Goal: Task Accomplishment & Management: Complete application form

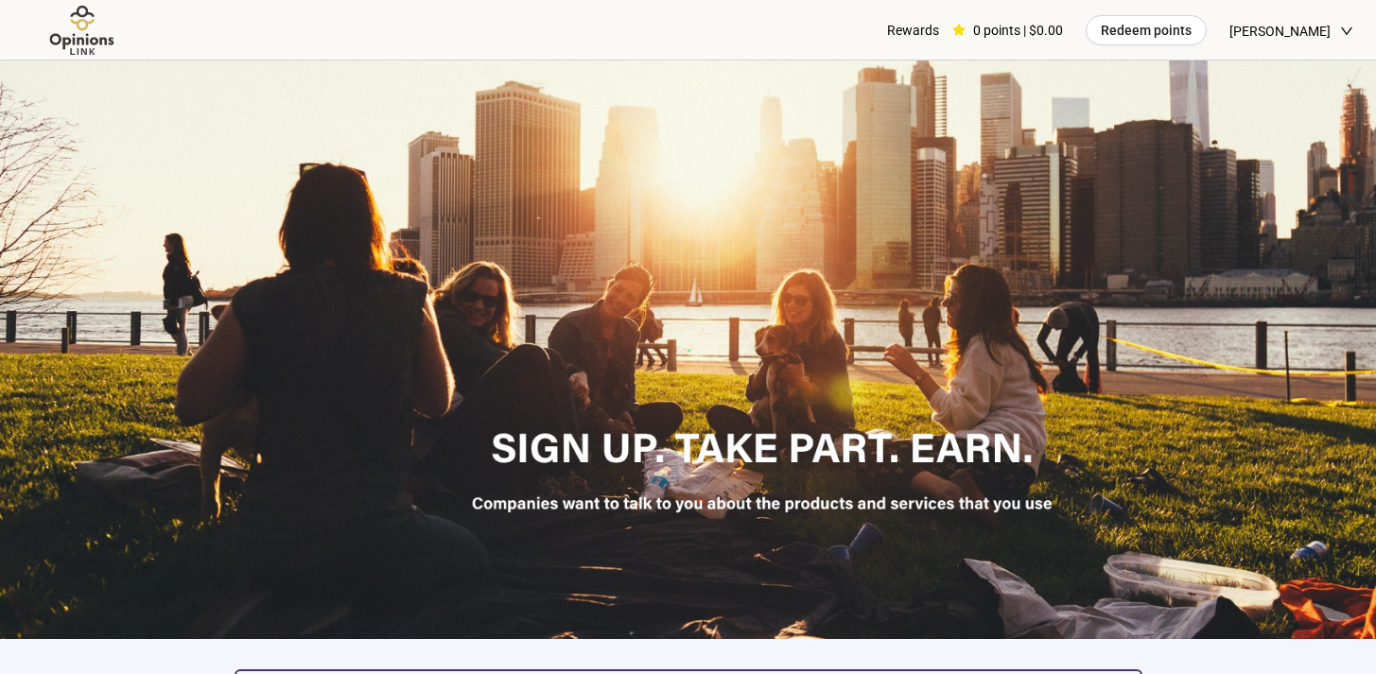
click at [1280, 33] on span "[PERSON_NAME]" at bounding box center [1279, 31] width 101 height 61
click at [731, 40] on div "Rewards 0 points | $0.00 Redeem points [PERSON_NAME]" at bounding box center [688, 30] width 1331 height 61
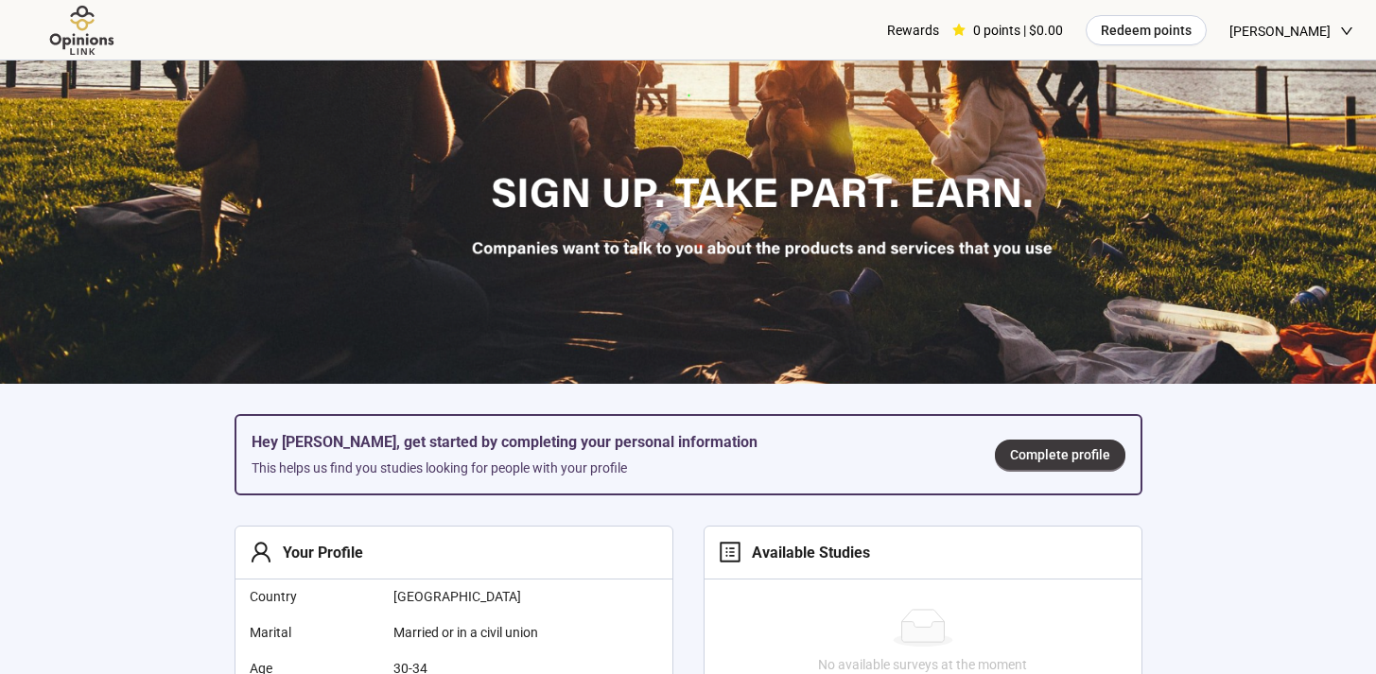
scroll to position [434, 0]
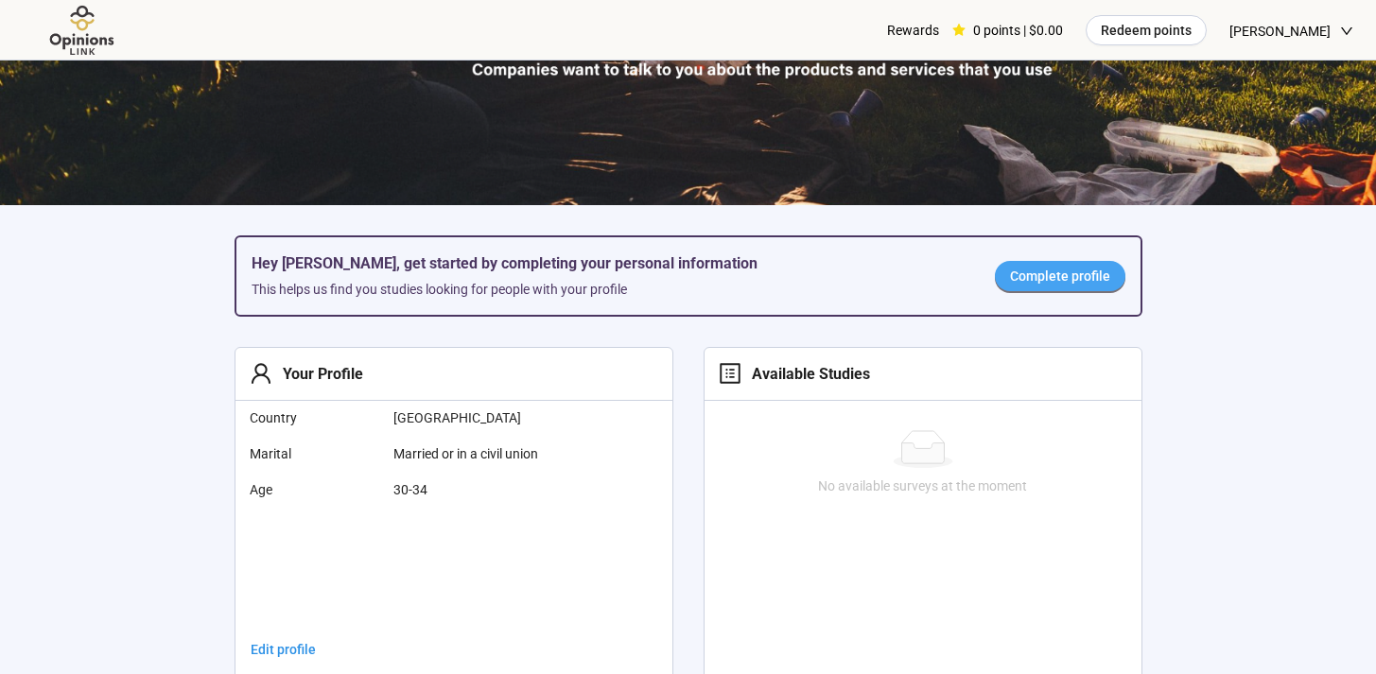
click at [1040, 271] on span "Complete profile" at bounding box center [1060, 276] width 100 height 21
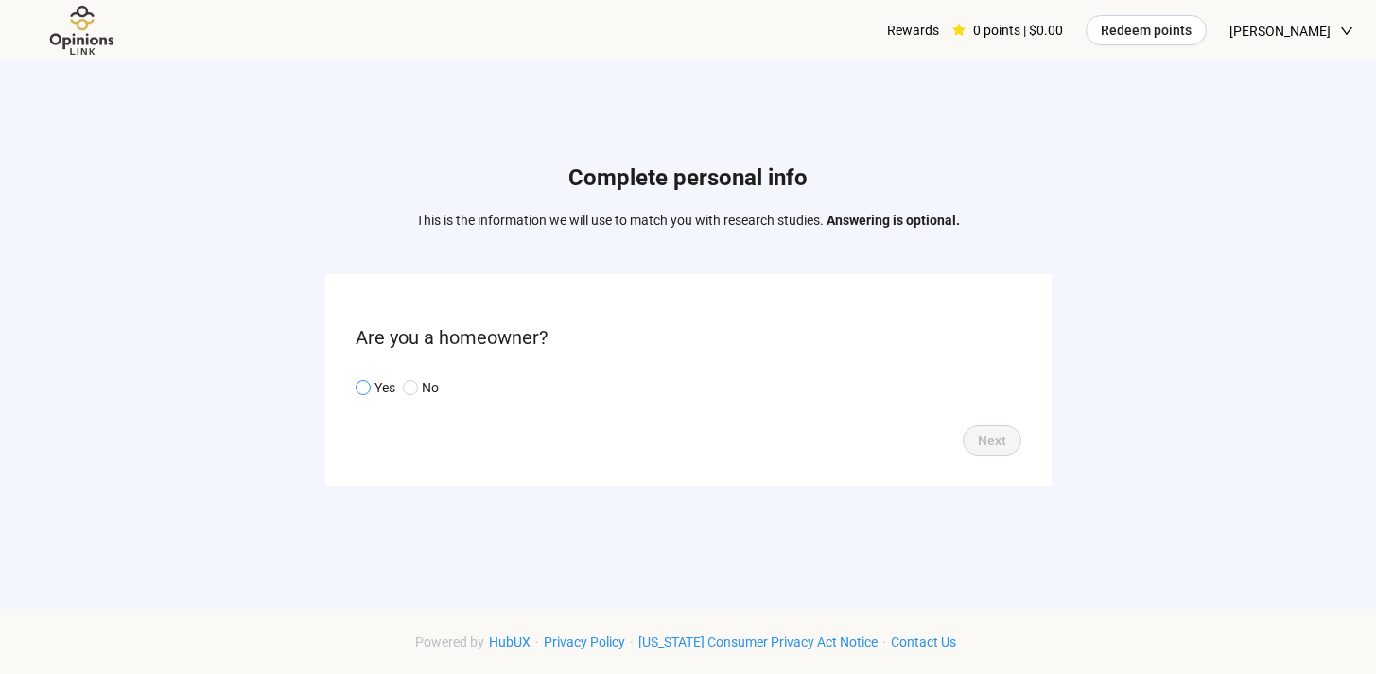
click at [383, 389] on p "Yes" at bounding box center [384, 387] width 21 height 21
click at [1011, 445] on button "Next" at bounding box center [992, 441] width 59 height 30
click at [743, 395] on input "search" at bounding box center [688, 388] width 643 height 28
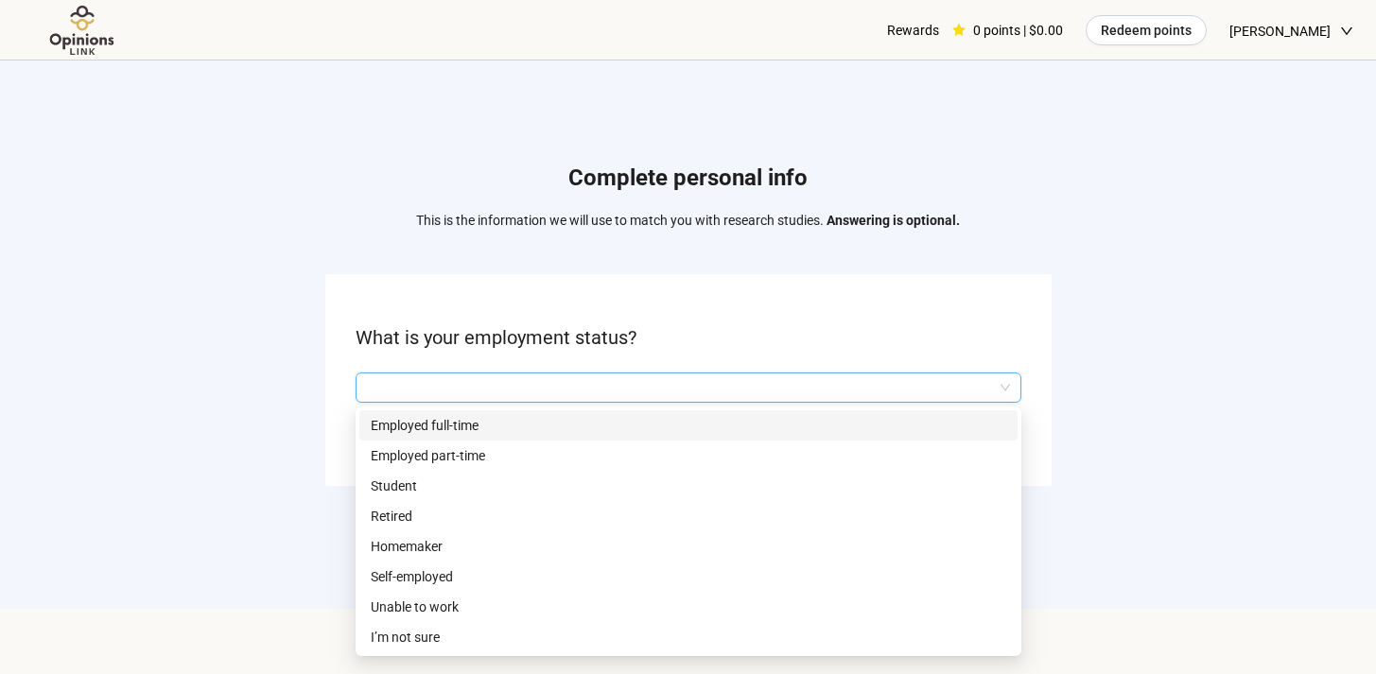
click at [593, 430] on p "Employed full-time" at bounding box center [688, 425] width 635 height 21
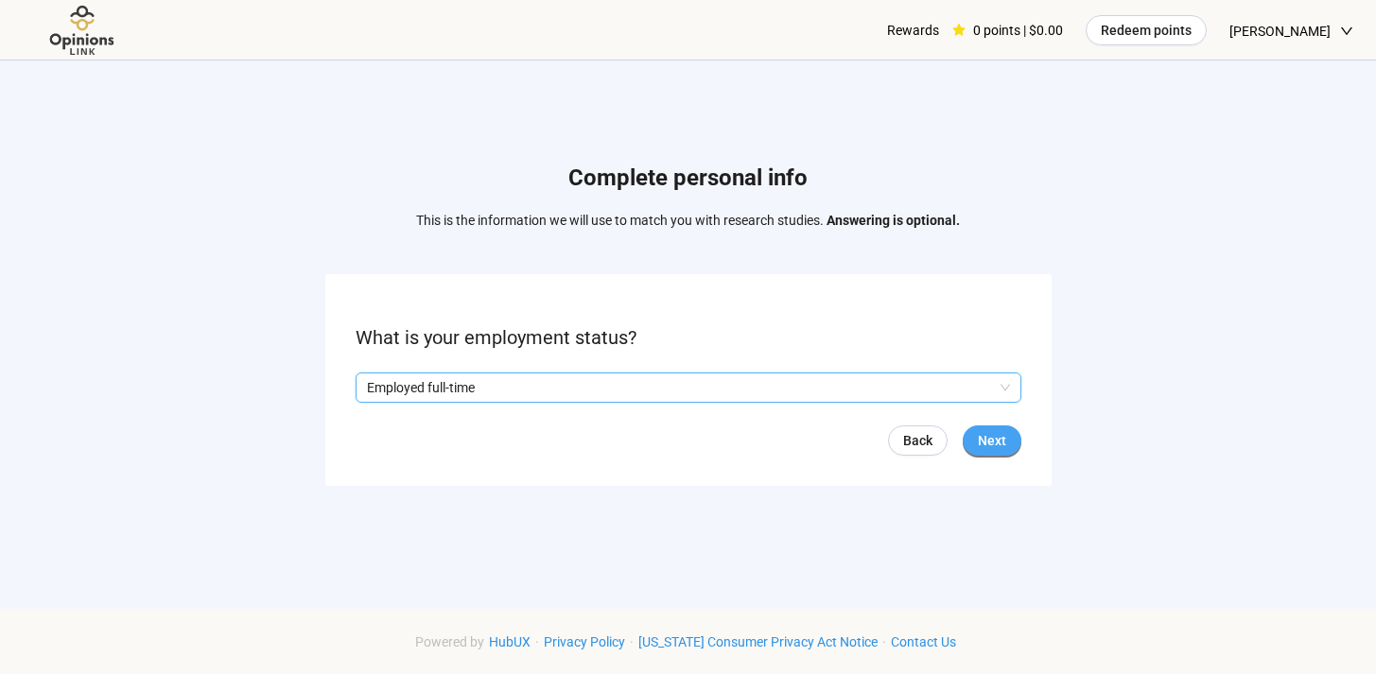
click at [995, 446] on span "Next" at bounding box center [992, 440] width 28 height 21
click at [593, 371] on form "What state do you reside in? Back Skip Next" at bounding box center [688, 379] width 726 height 211
click at [585, 382] on input "search" at bounding box center [688, 388] width 643 height 28
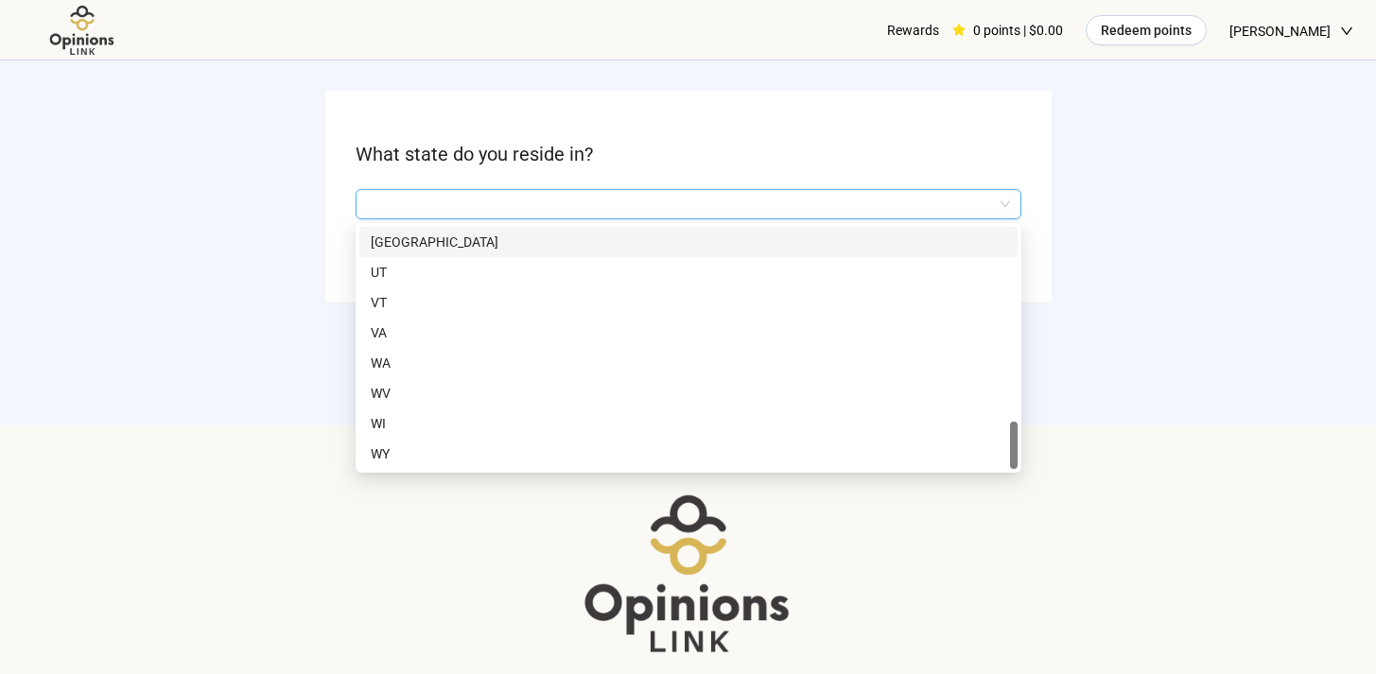
scroll to position [196, 0]
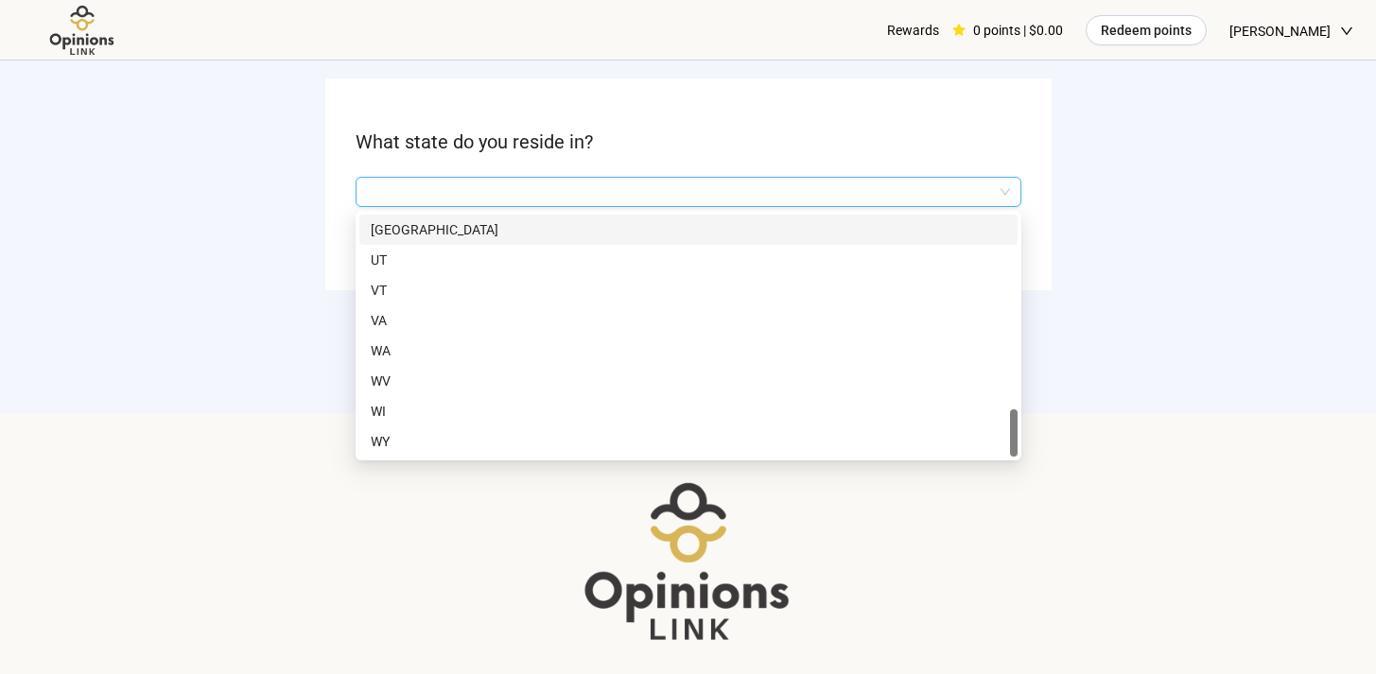
click at [471, 189] on input "search" at bounding box center [688, 192] width 643 height 28
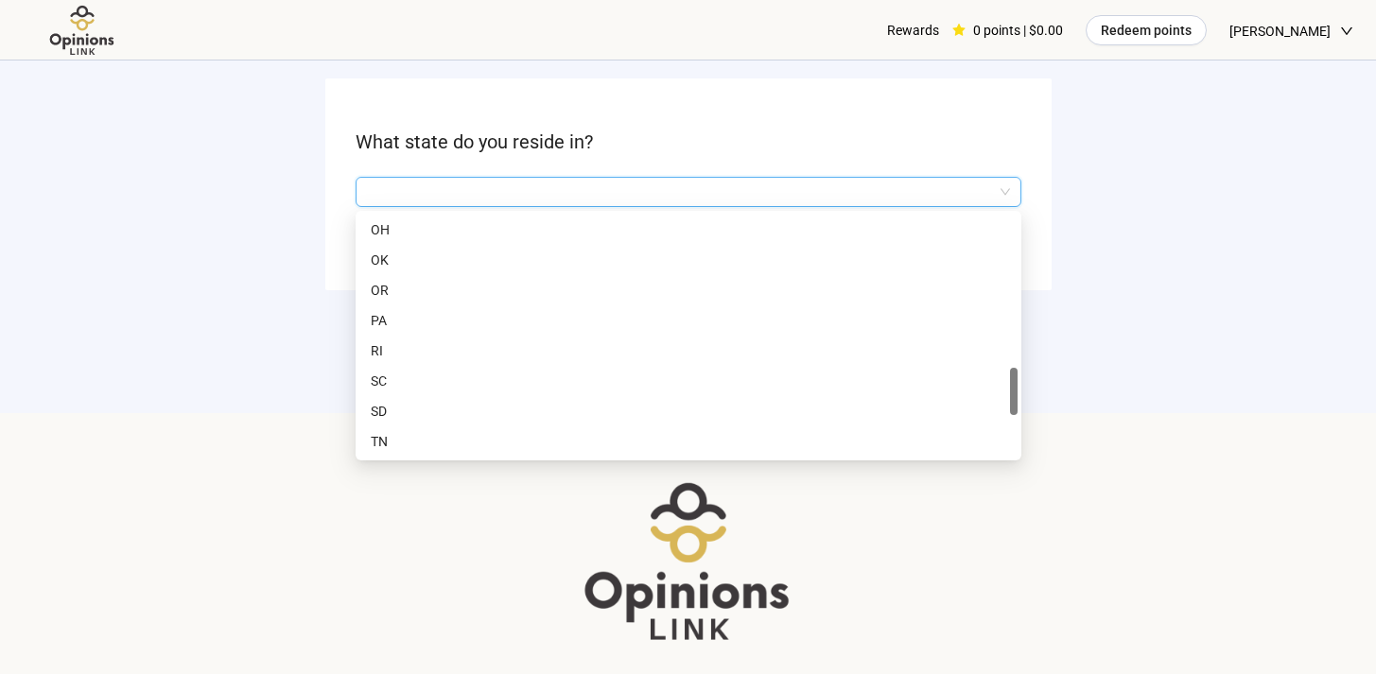
scroll to position [1029, 0]
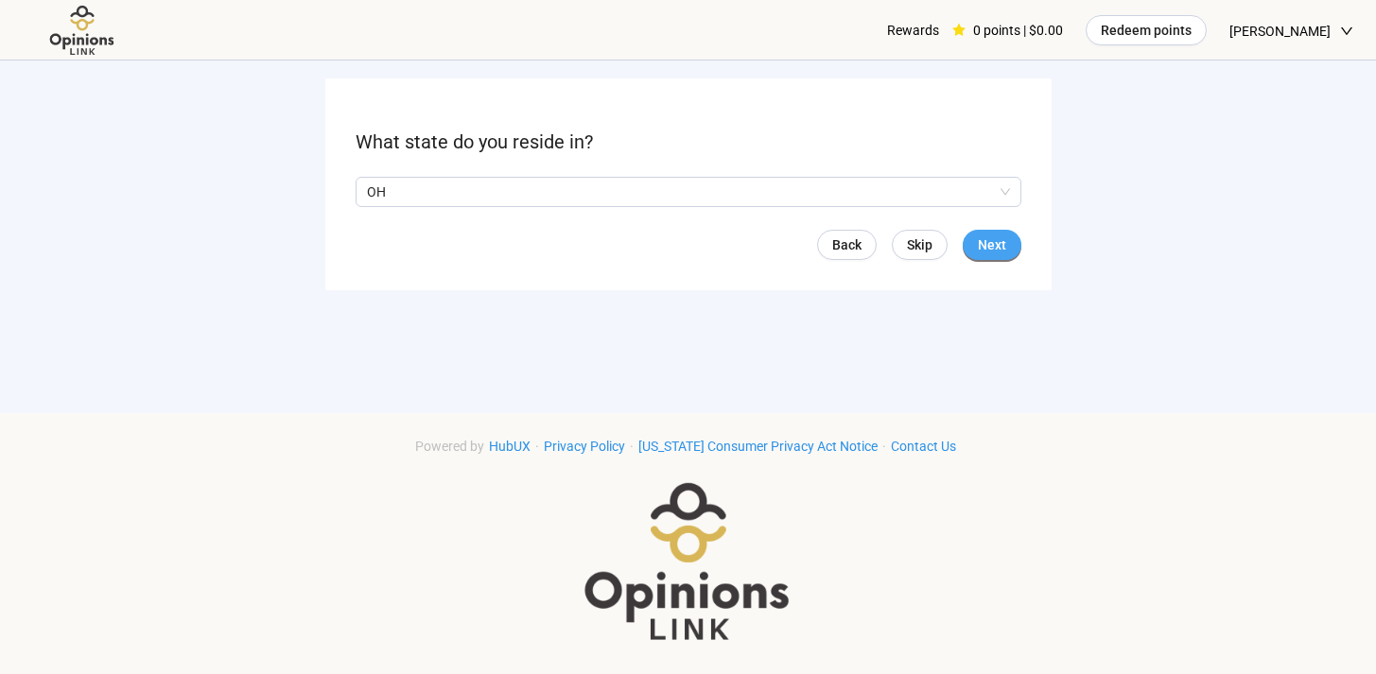
click at [978, 235] on span "Next" at bounding box center [992, 245] width 28 height 21
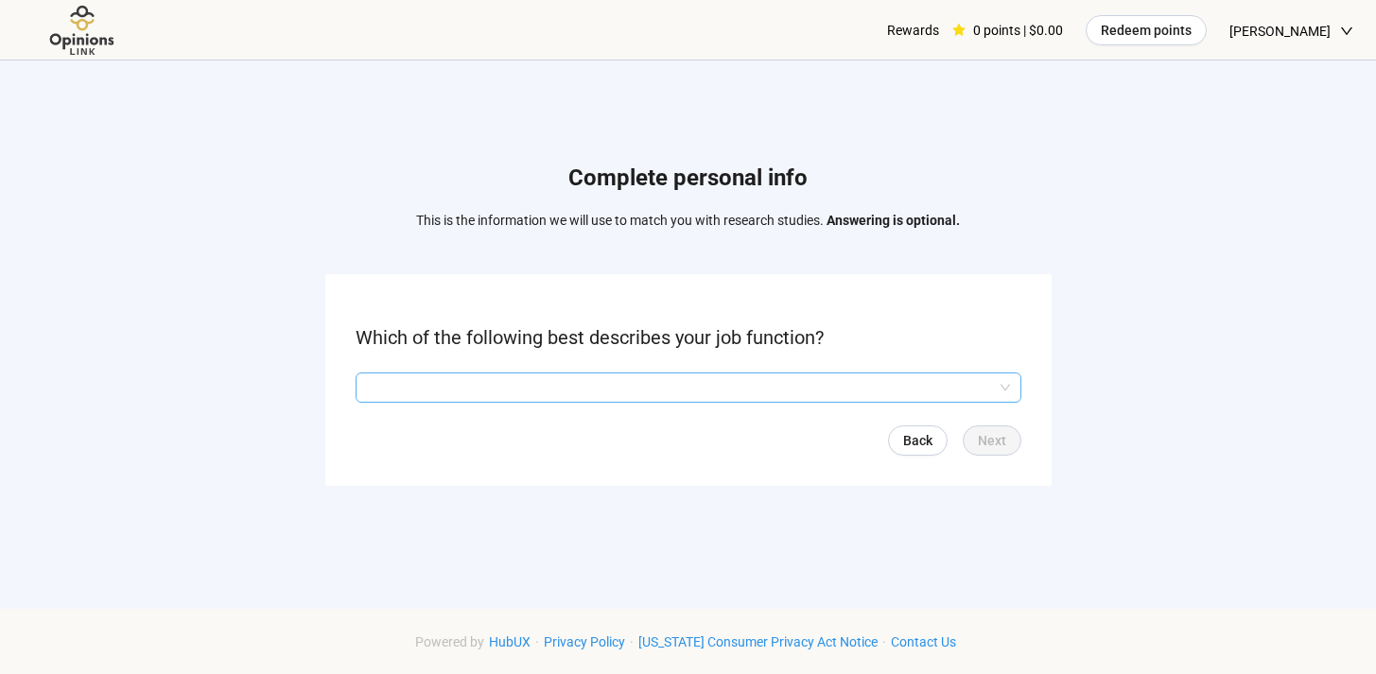
click at [644, 386] on input "search" at bounding box center [688, 388] width 643 height 28
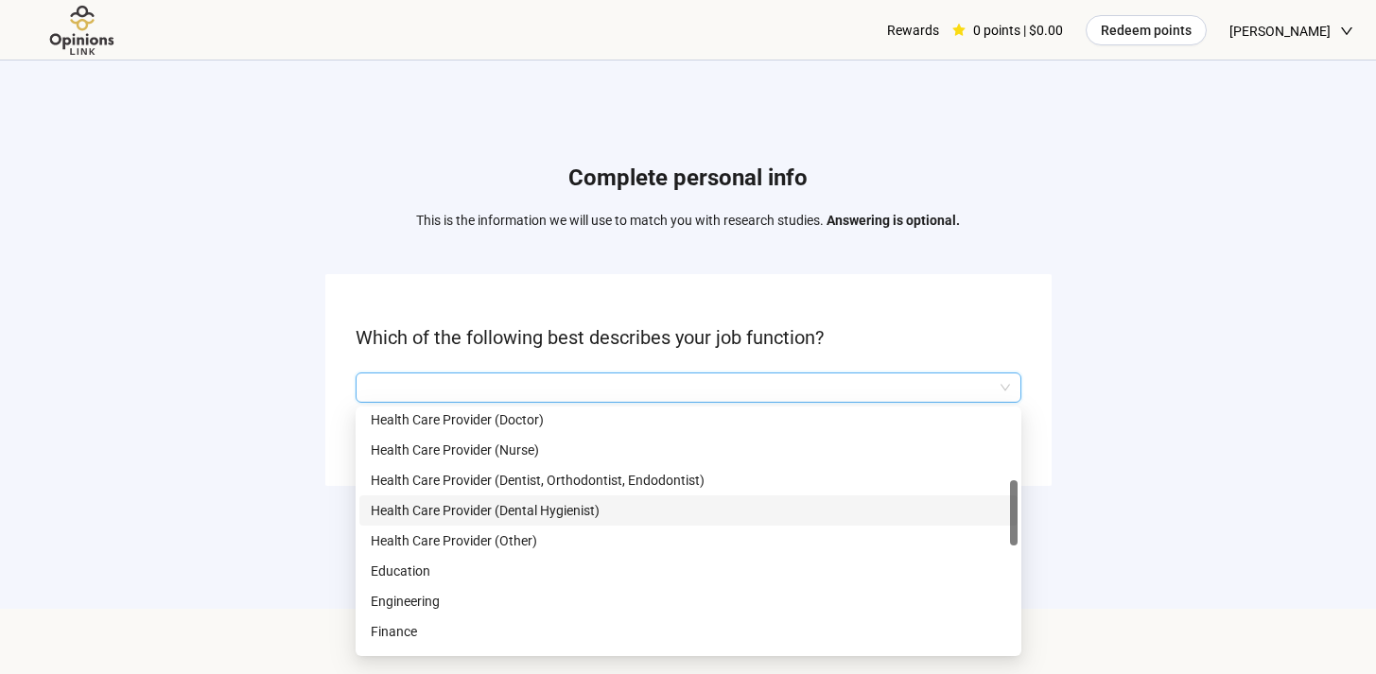
scroll to position [304, 0]
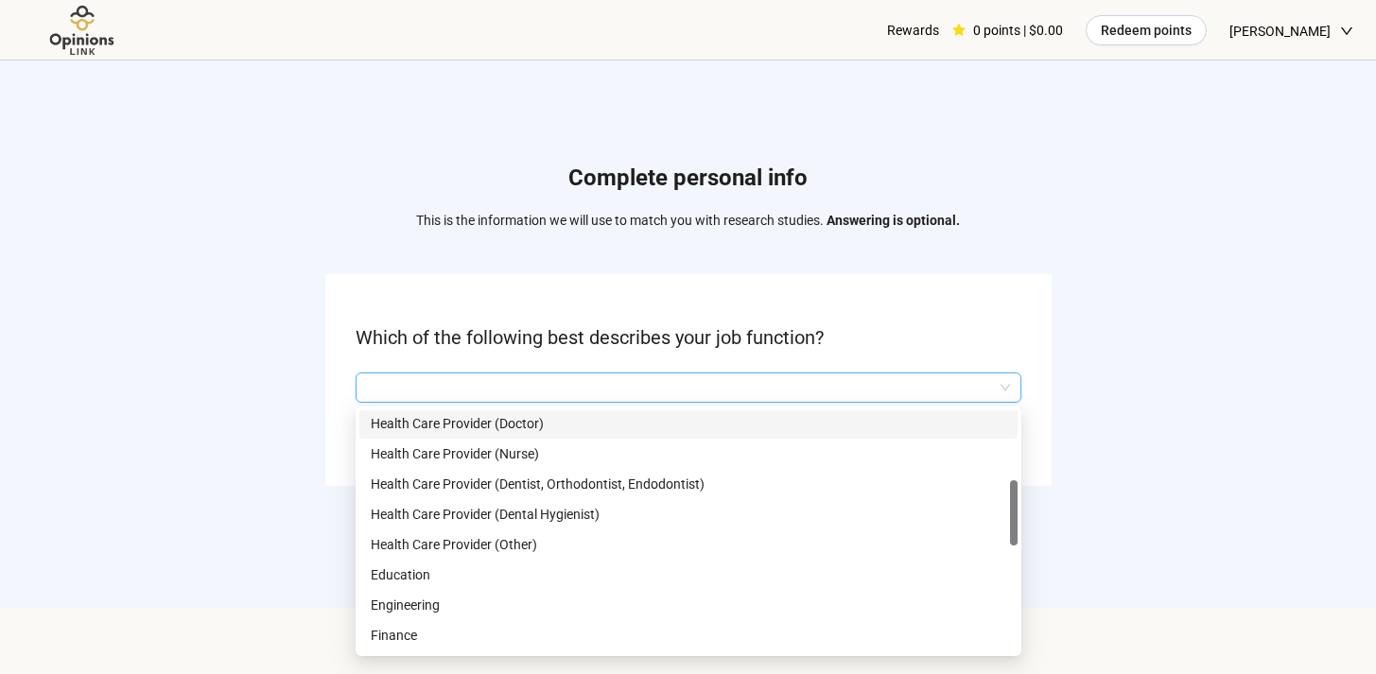
click at [513, 425] on p "Health Care Provider (Doctor)" at bounding box center [688, 423] width 635 height 21
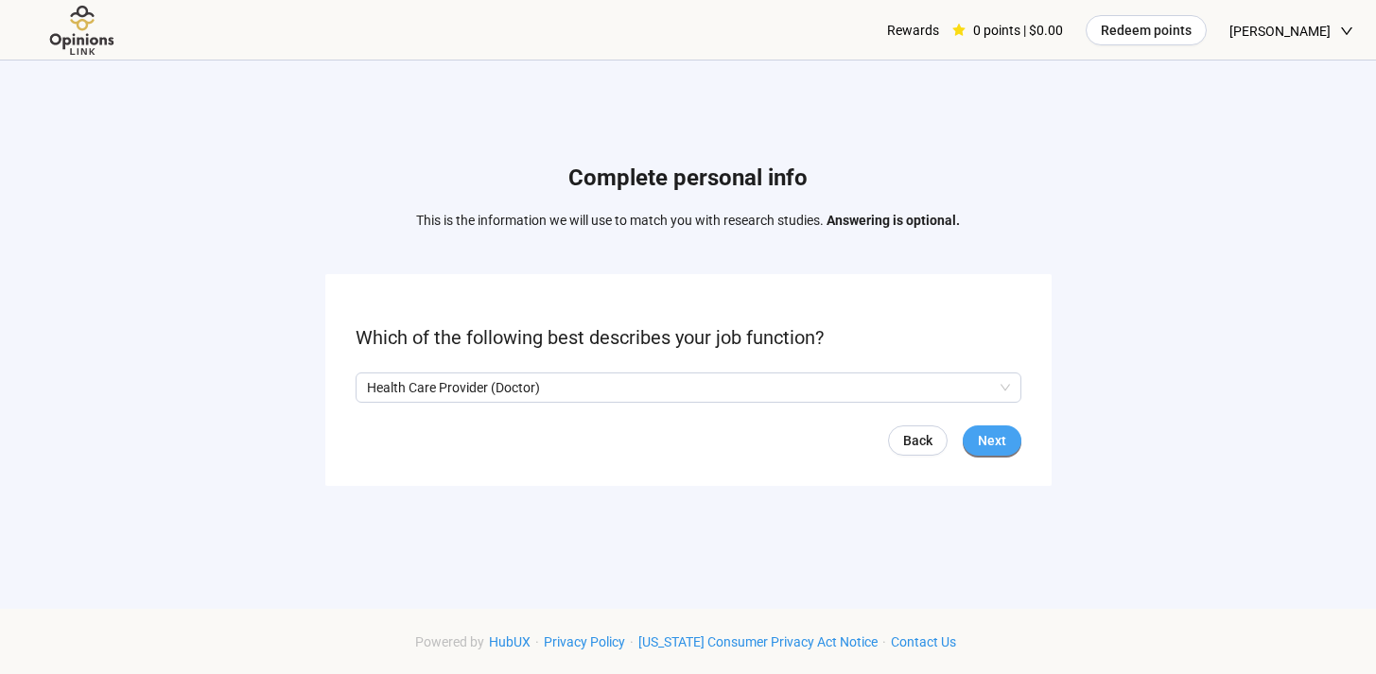
click at [993, 431] on span "Next" at bounding box center [992, 440] width 28 height 21
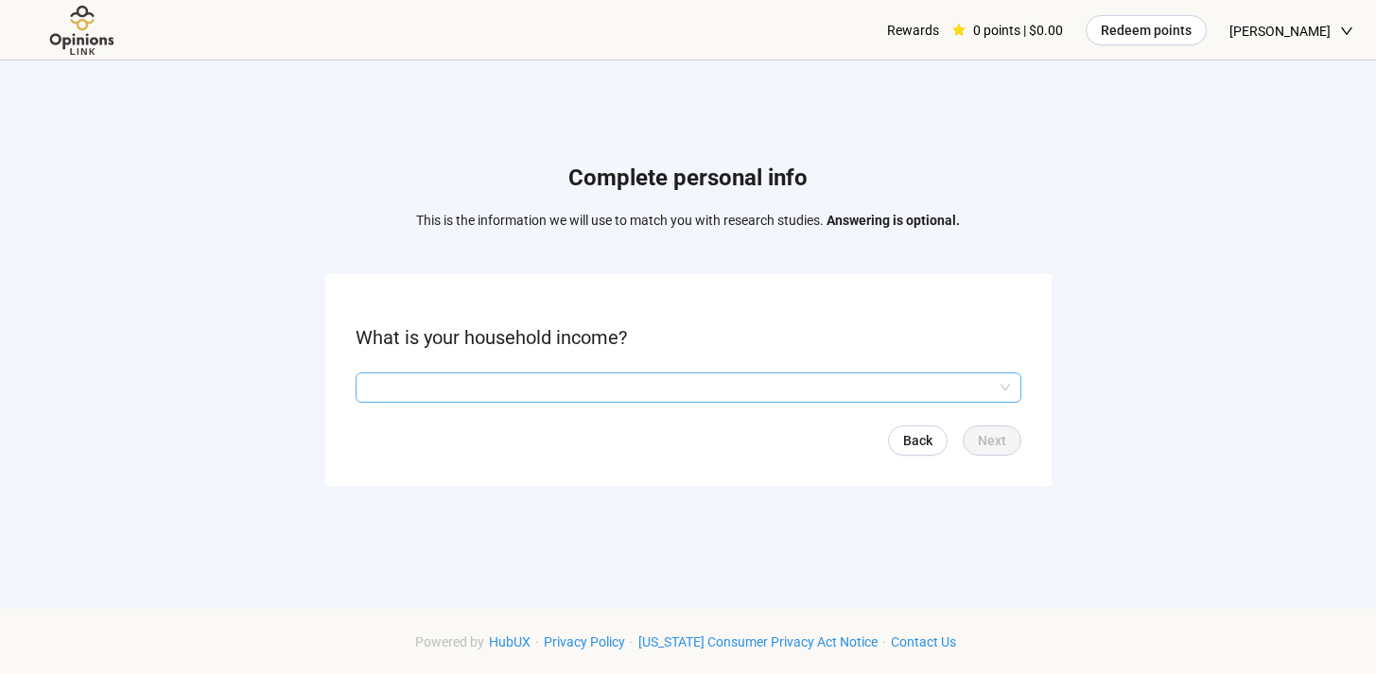
click at [770, 391] on input "search" at bounding box center [688, 388] width 643 height 28
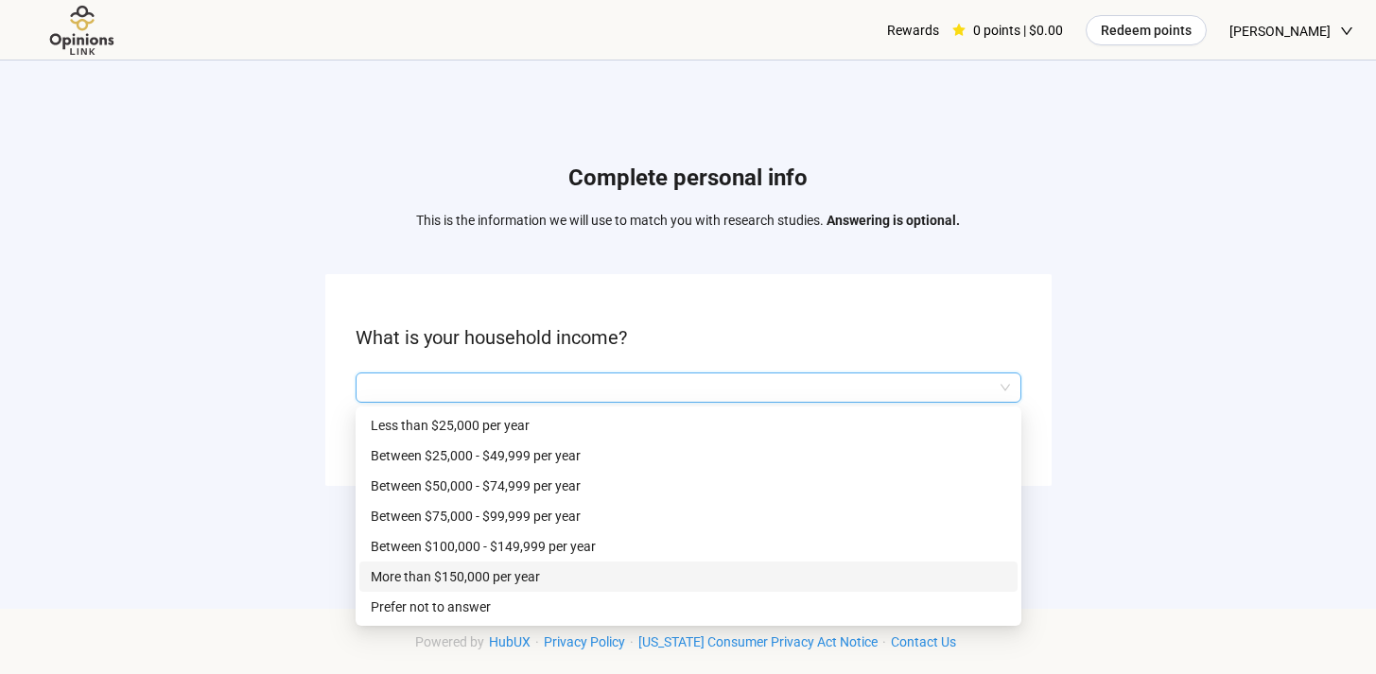
click at [651, 576] on p "More than $150,000 per year" at bounding box center [688, 576] width 635 height 21
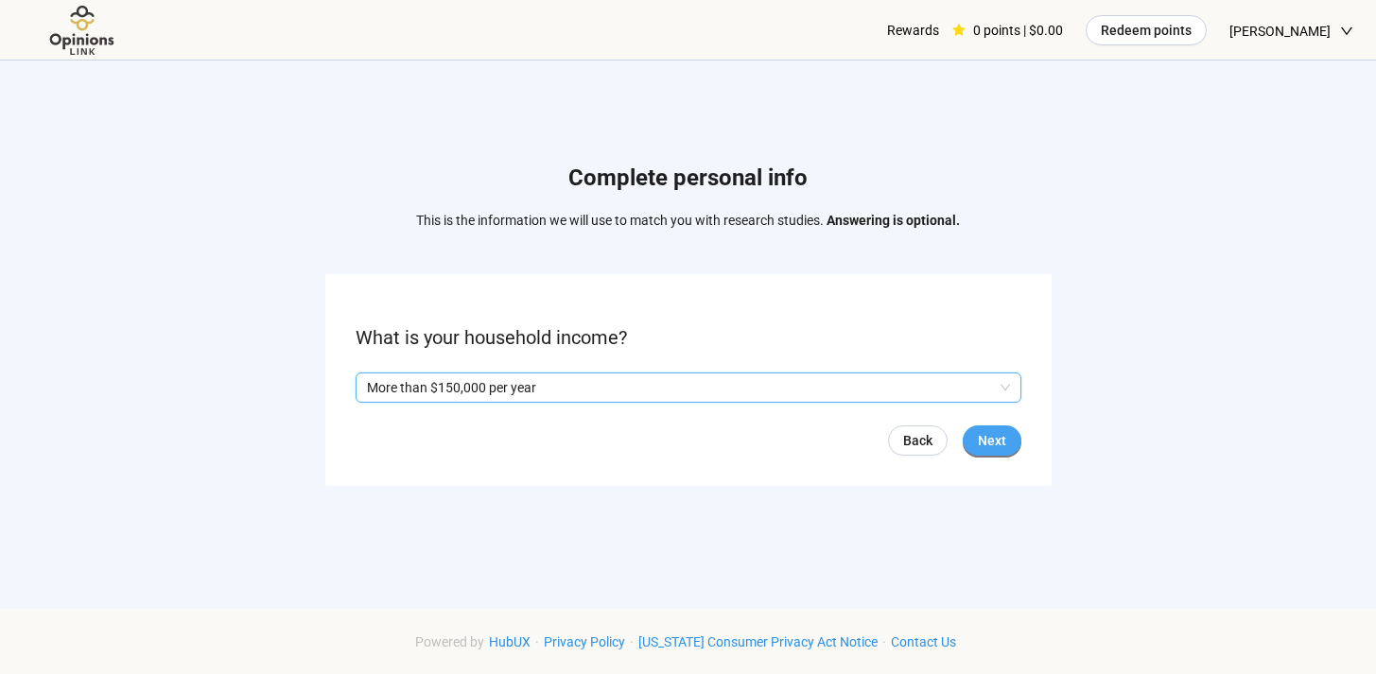
click at [995, 441] on span "Next" at bounding box center [992, 440] width 28 height 21
click at [382, 391] on p "Yes" at bounding box center [384, 387] width 21 height 21
click at [1002, 440] on span "Next" at bounding box center [992, 440] width 28 height 21
click at [418, 391] on input "search" at bounding box center [688, 388] width 643 height 28
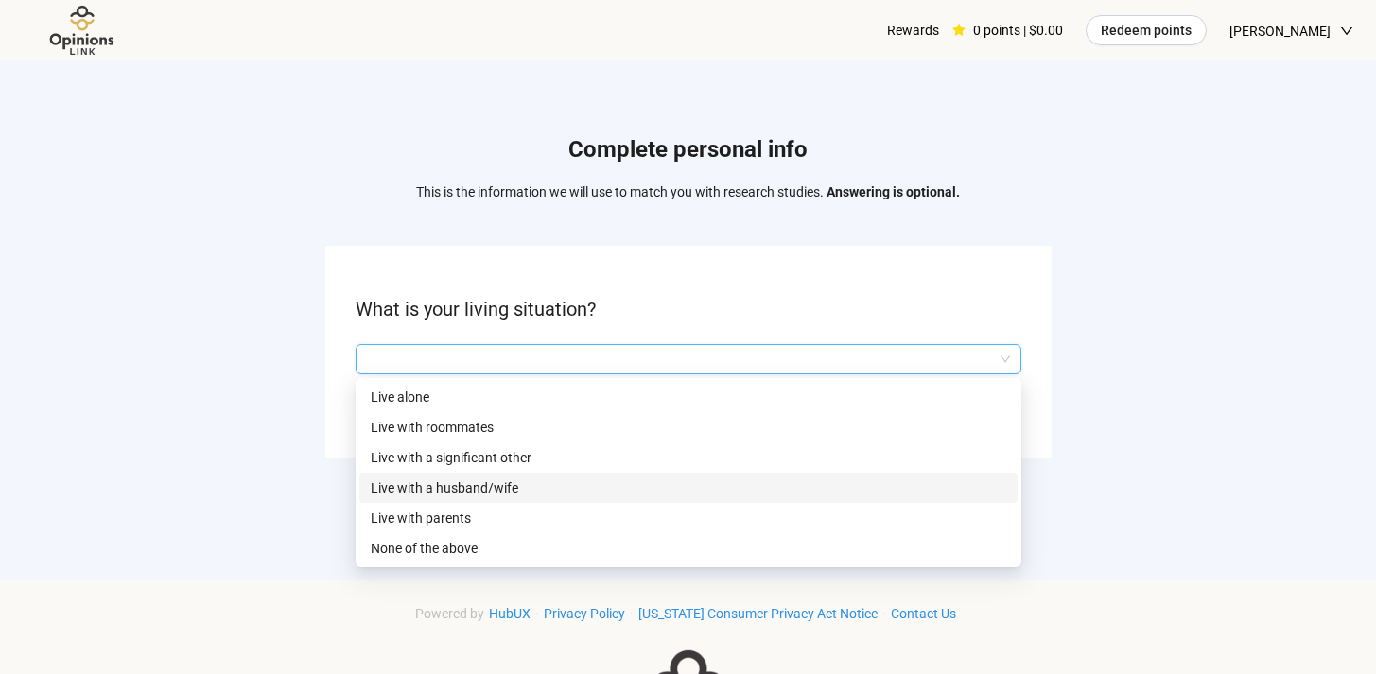
scroll to position [10, 0]
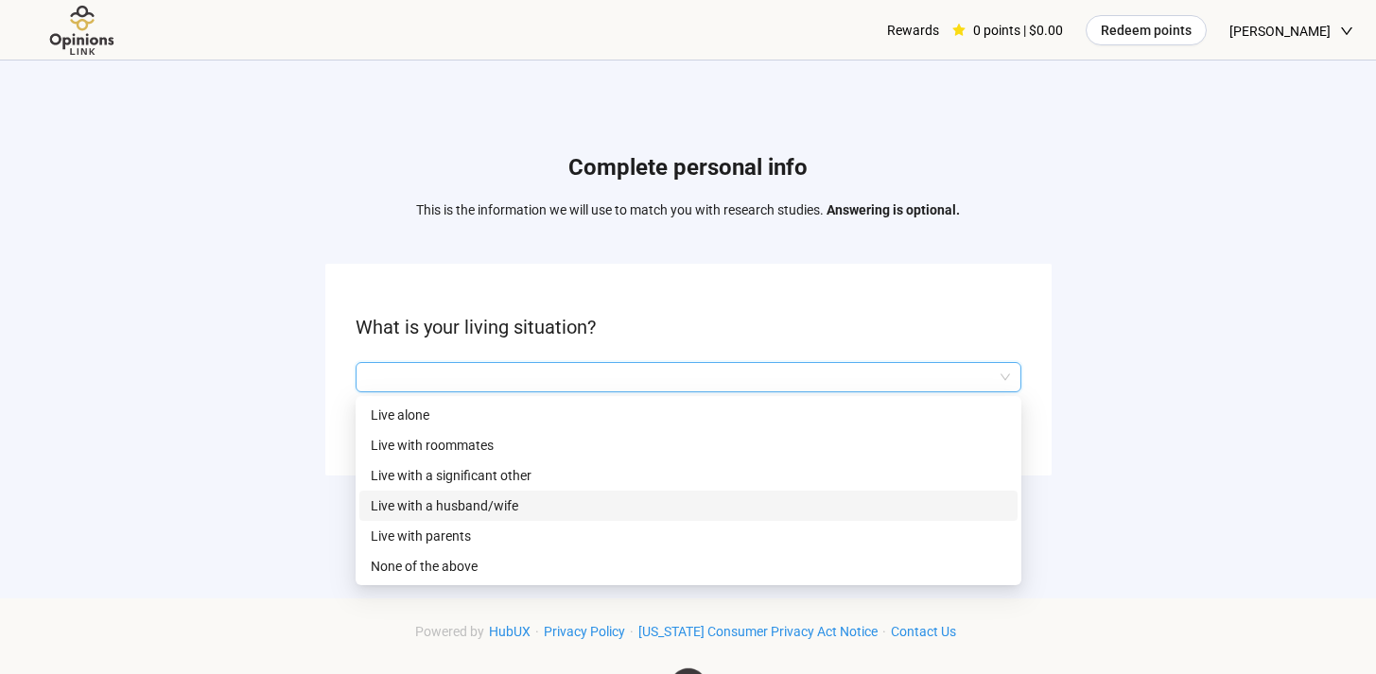
click at [502, 509] on p "Live with a husband/wife" at bounding box center [688, 506] width 635 height 21
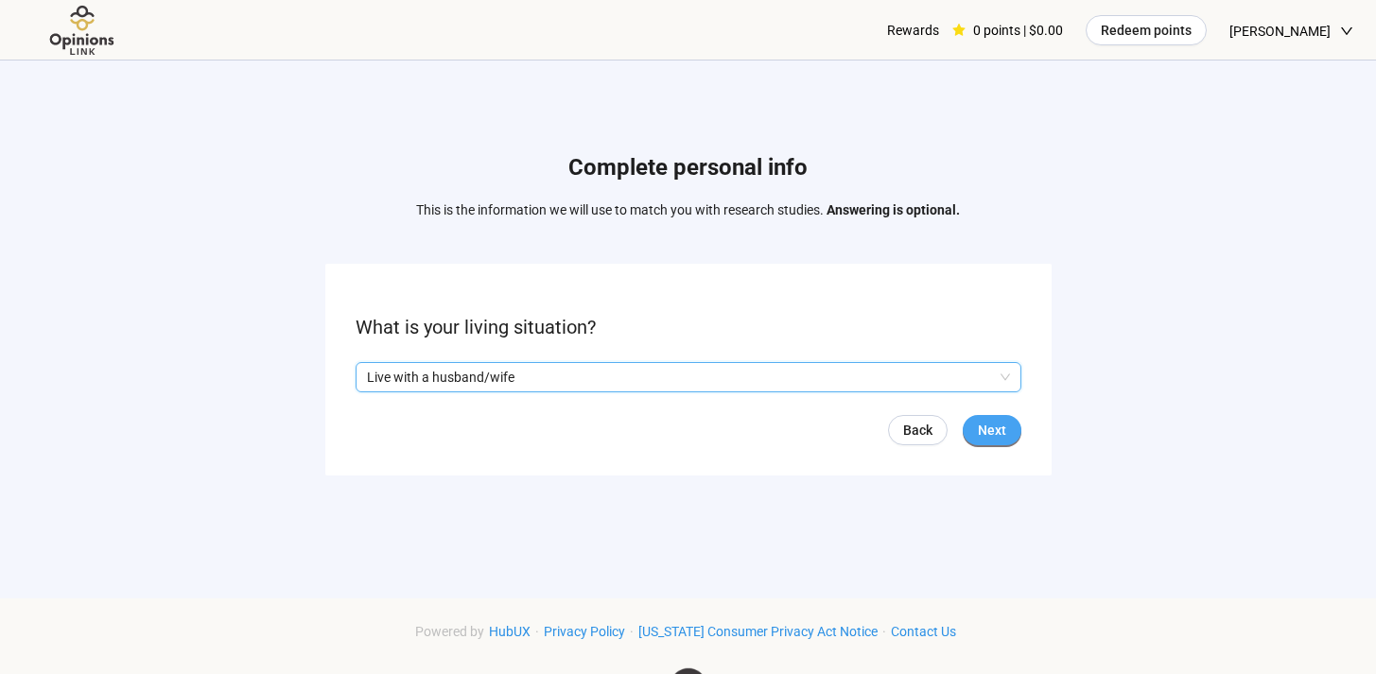
click at [980, 426] on span "Next" at bounding box center [992, 430] width 28 height 21
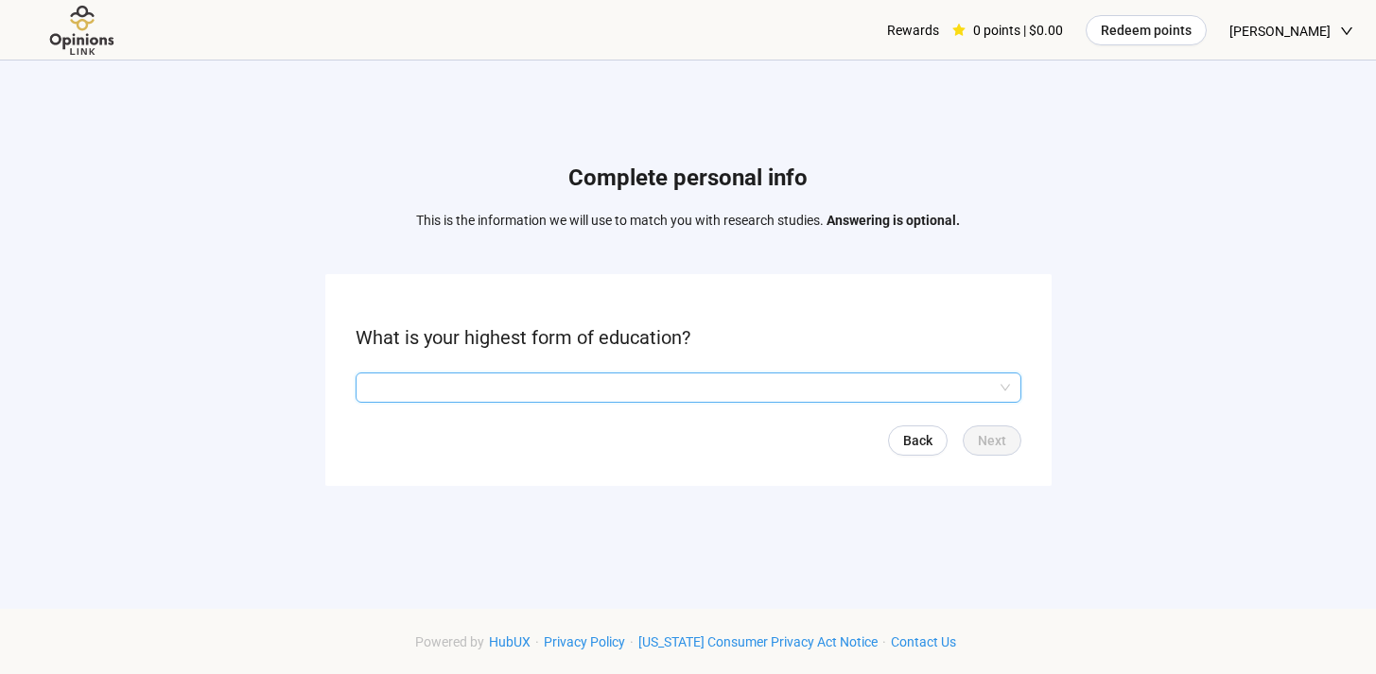
click at [641, 389] on input "search" at bounding box center [688, 388] width 643 height 28
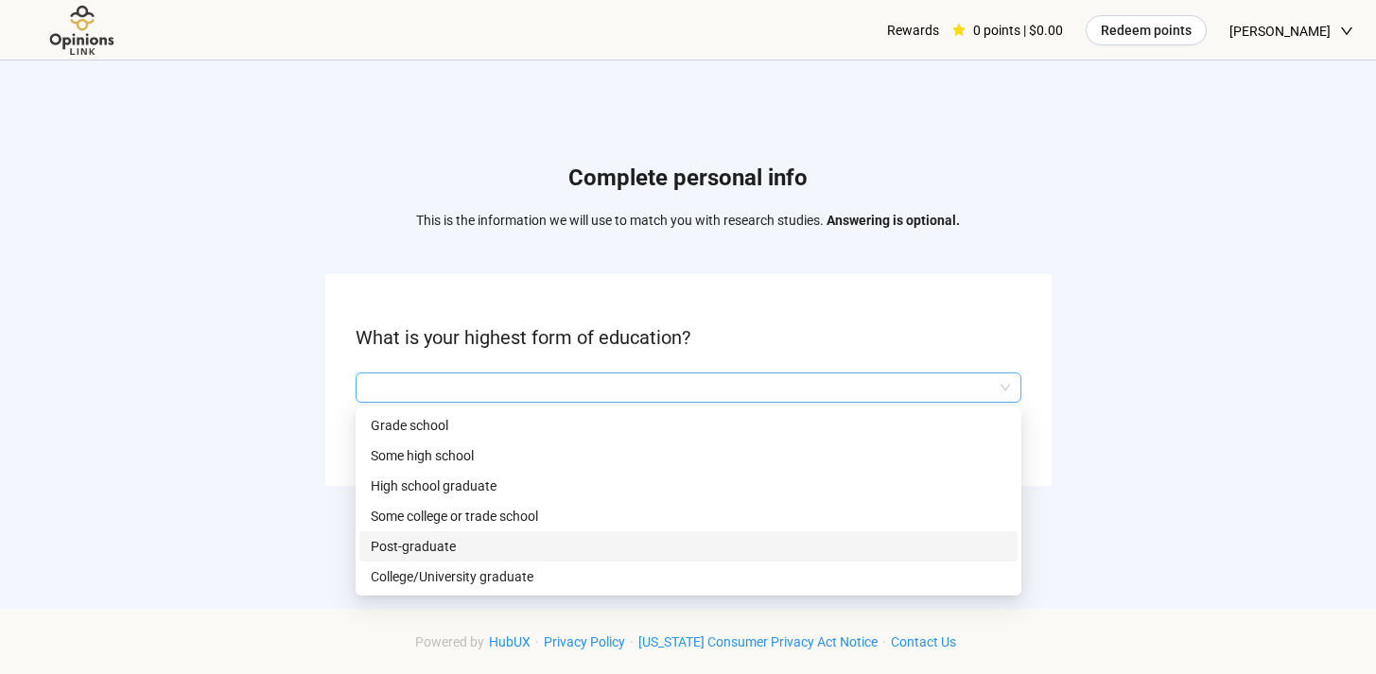
scroll to position [4, 0]
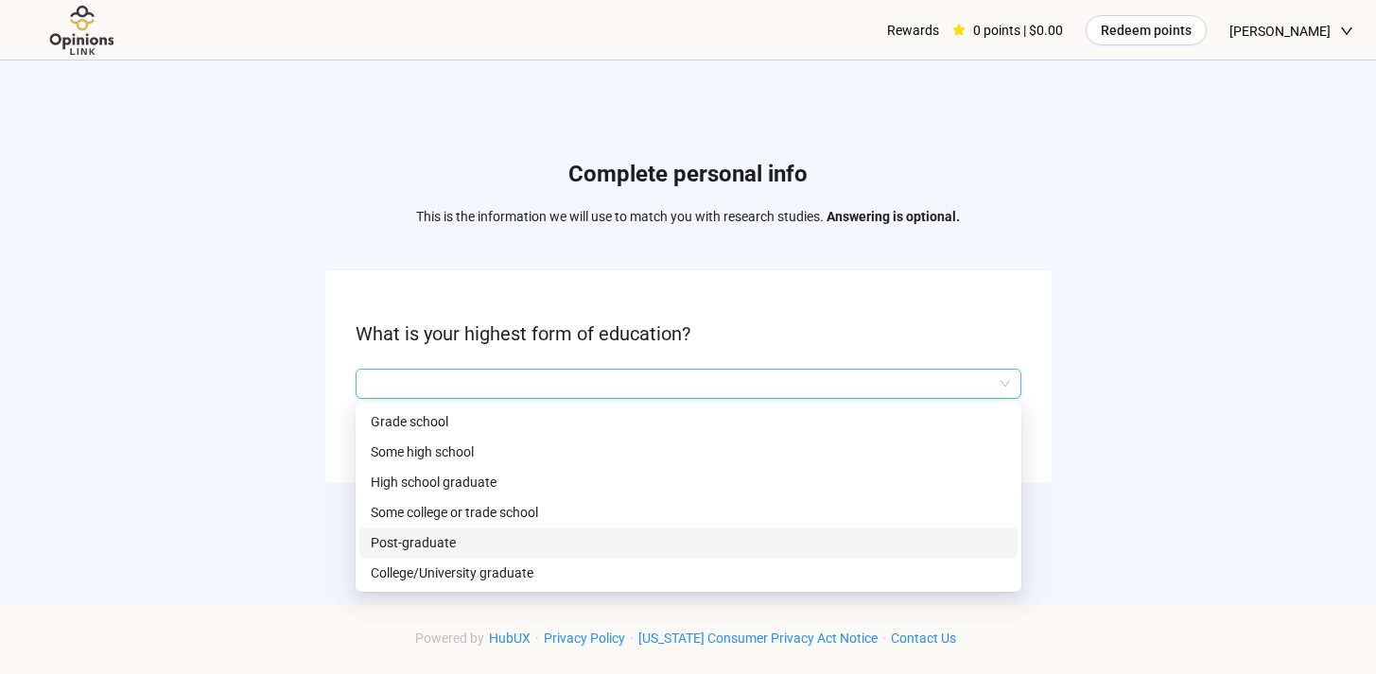
click at [530, 552] on div "Post-graduate" at bounding box center [688, 543] width 658 height 30
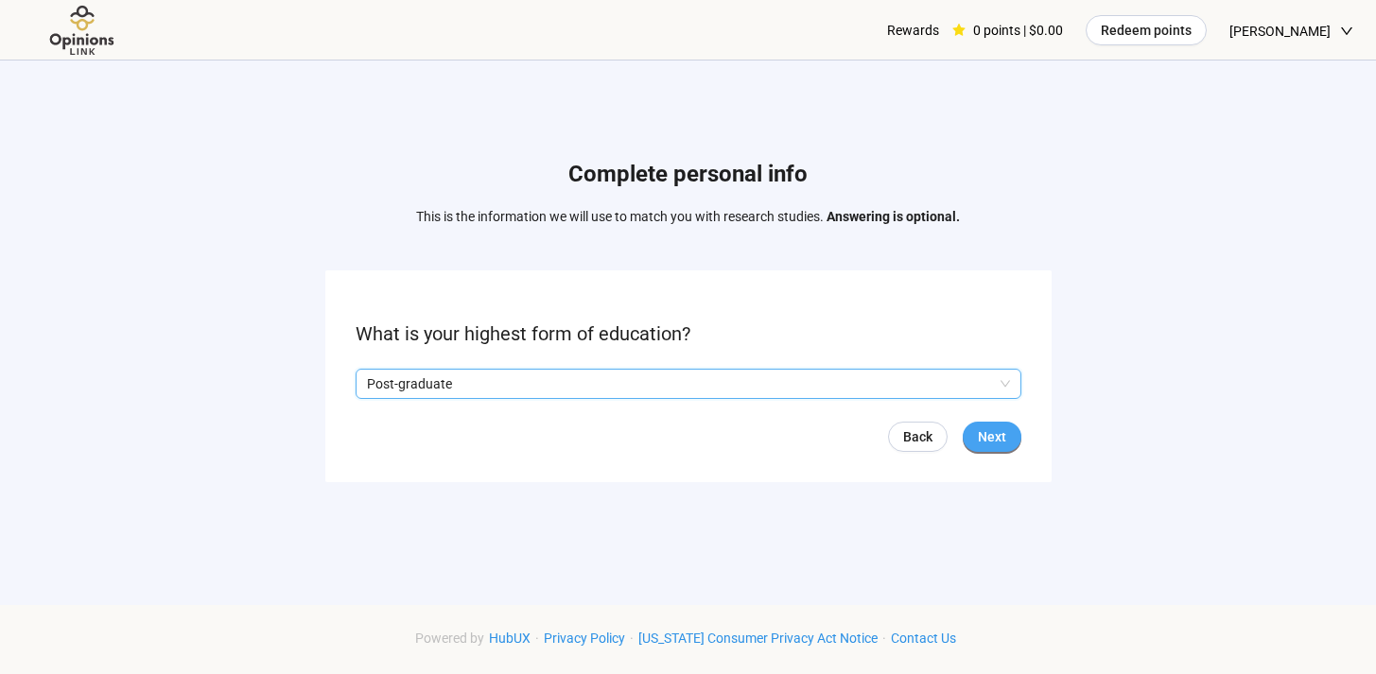
click at [1006, 431] on button "Next" at bounding box center [992, 437] width 59 height 30
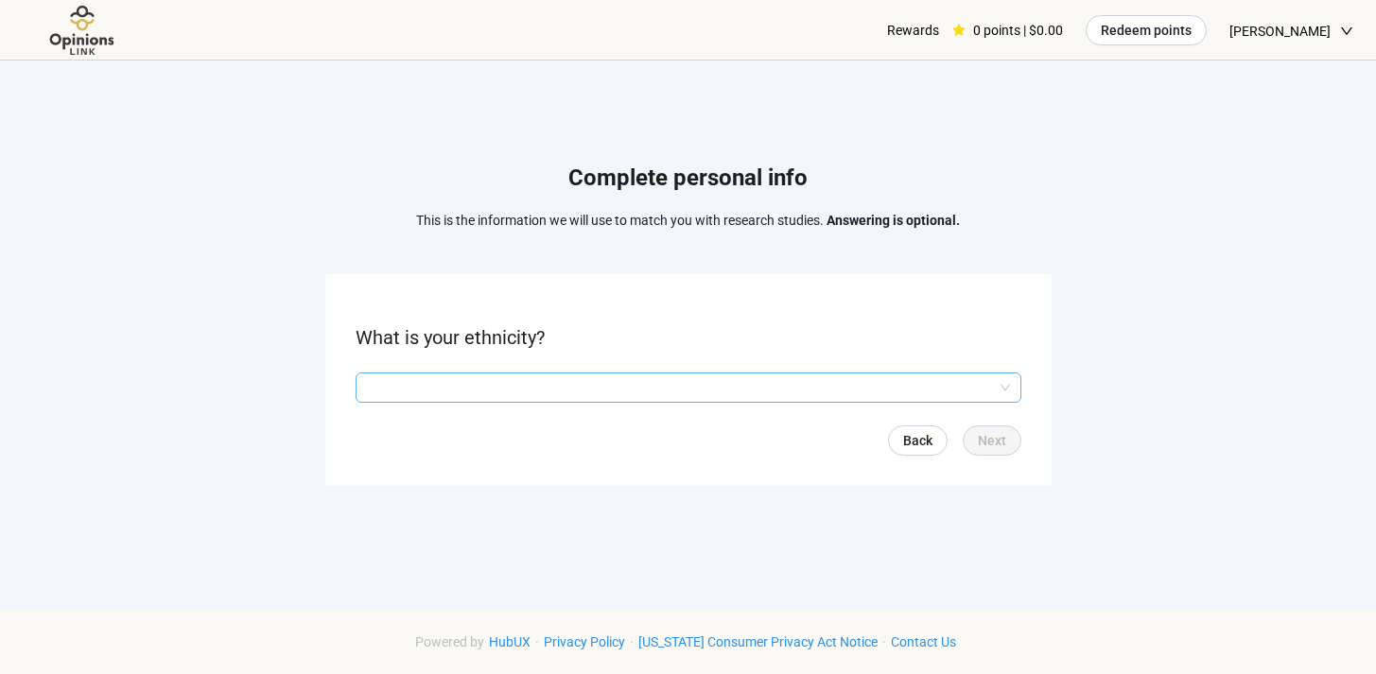
click at [976, 384] on input "search" at bounding box center [688, 388] width 643 height 28
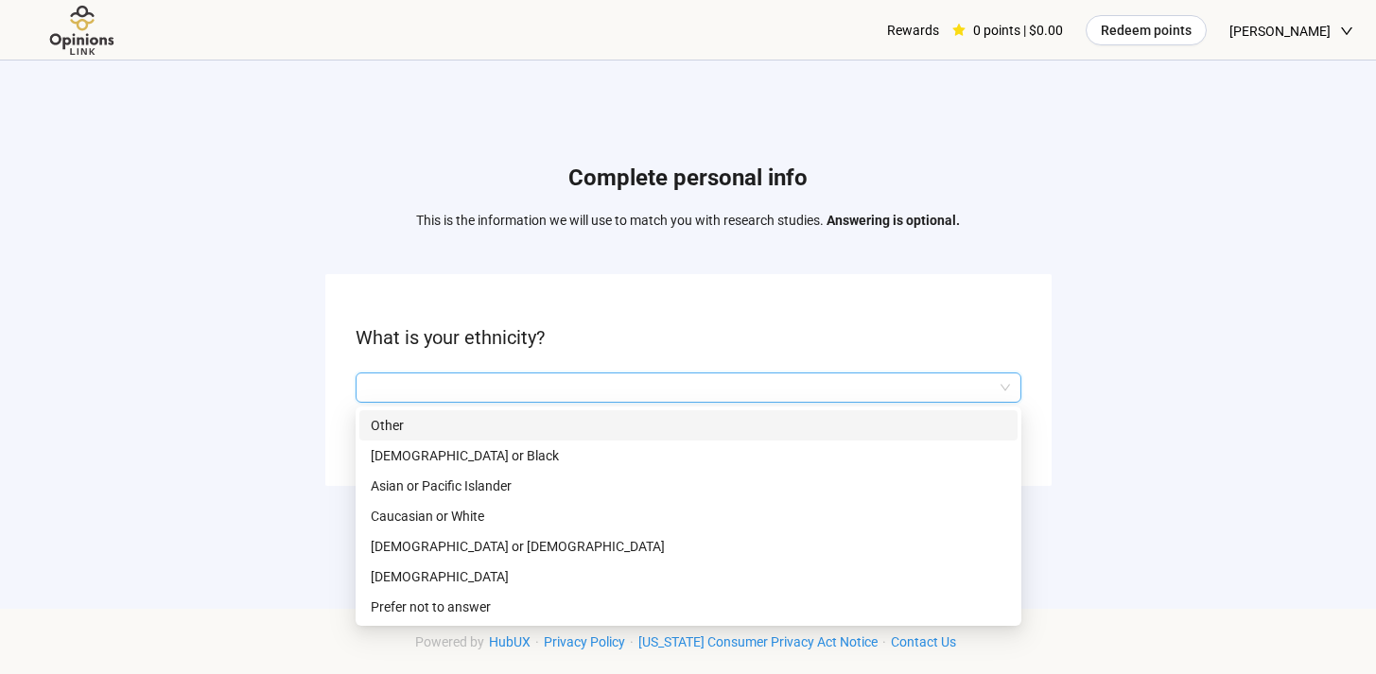
click at [582, 423] on p "Other" at bounding box center [688, 425] width 635 height 21
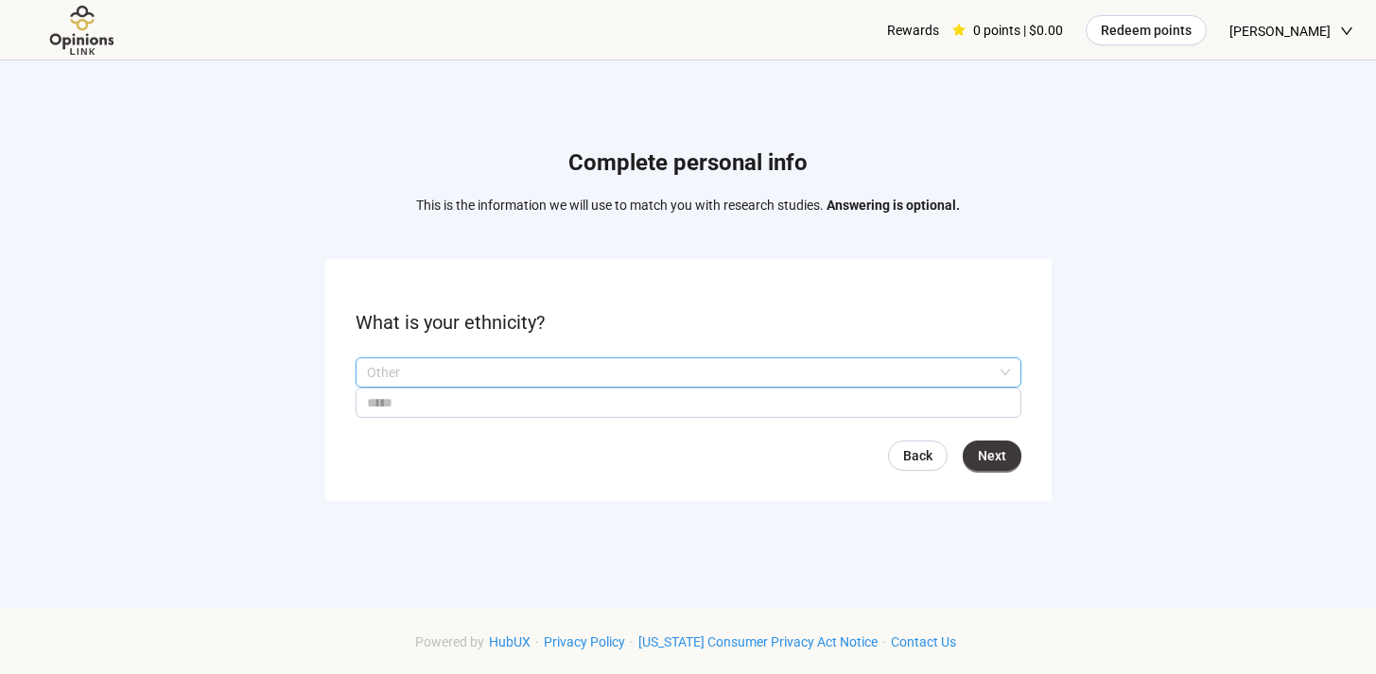
click at [877, 383] on p "Other" at bounding box center [680, 372] width 626 height 28
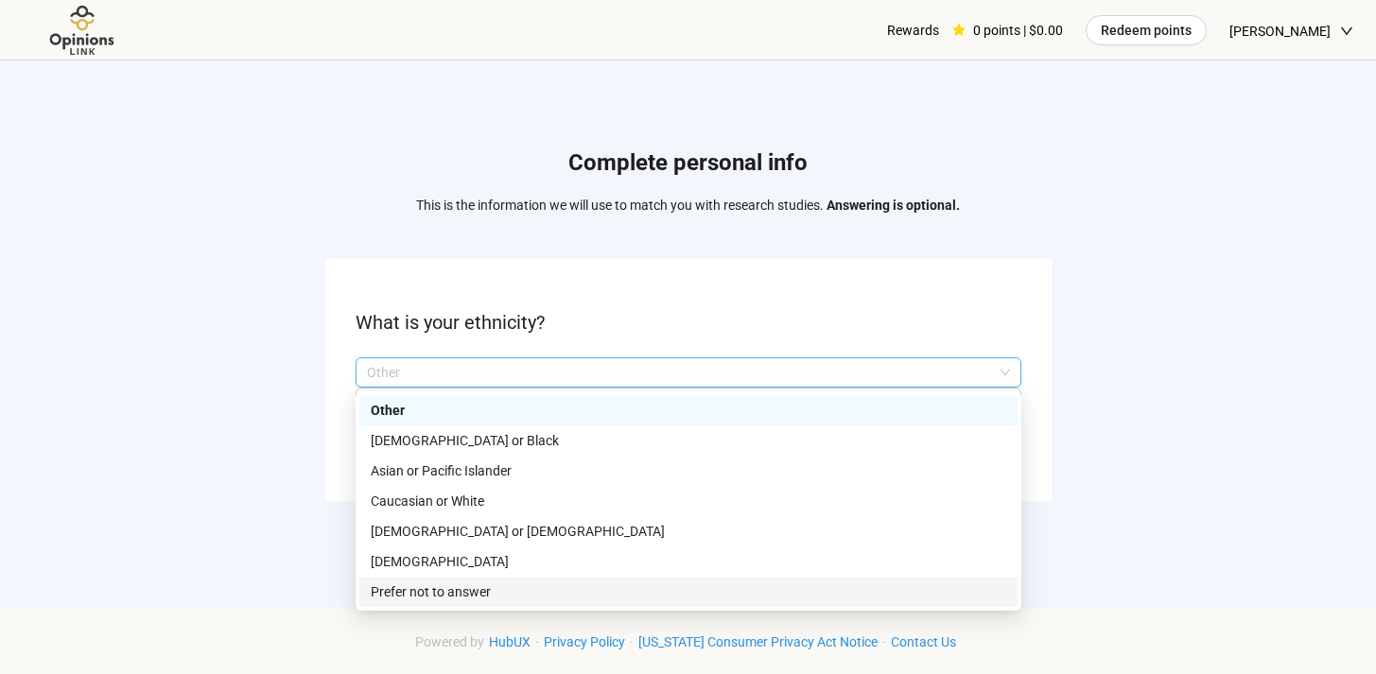
click at [583, 593] on p "Prefer not to answer" at bounding box center [688, 592] width 635 height 21
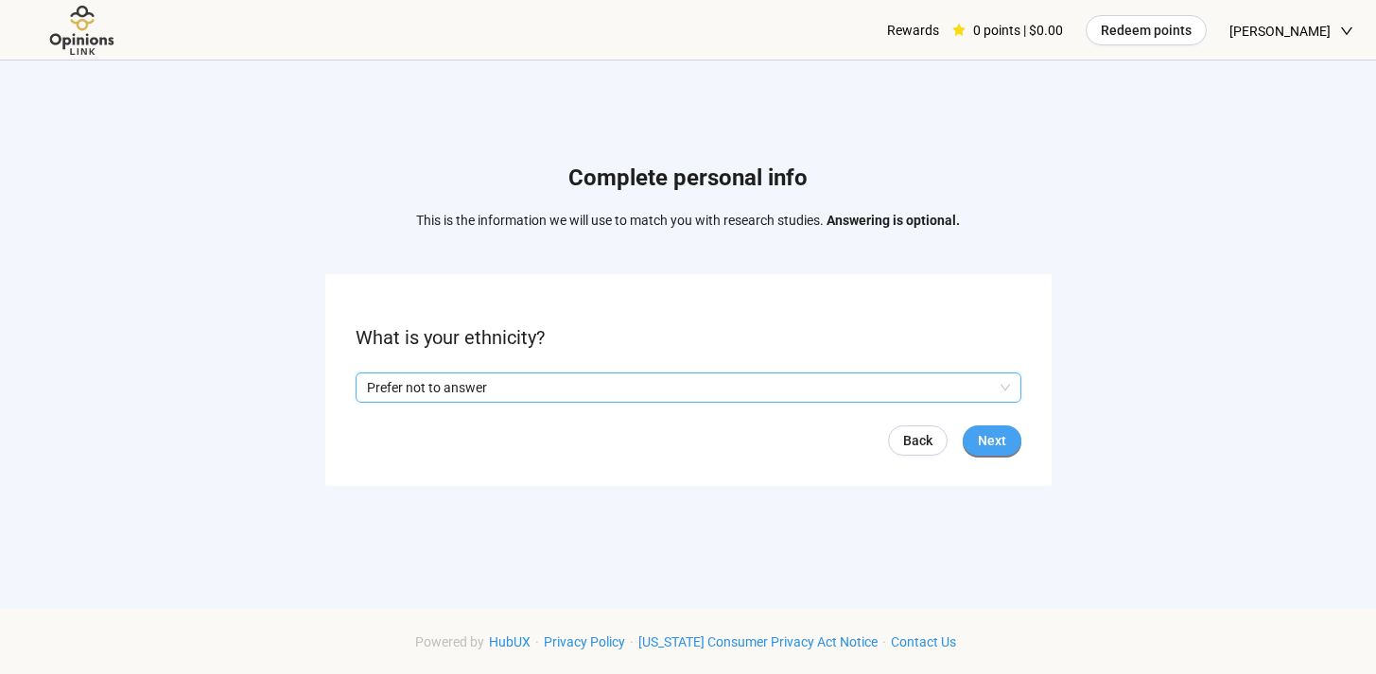
click at [987, 432] on span "Next" at bounding box center [992, 440] width 28 height 21
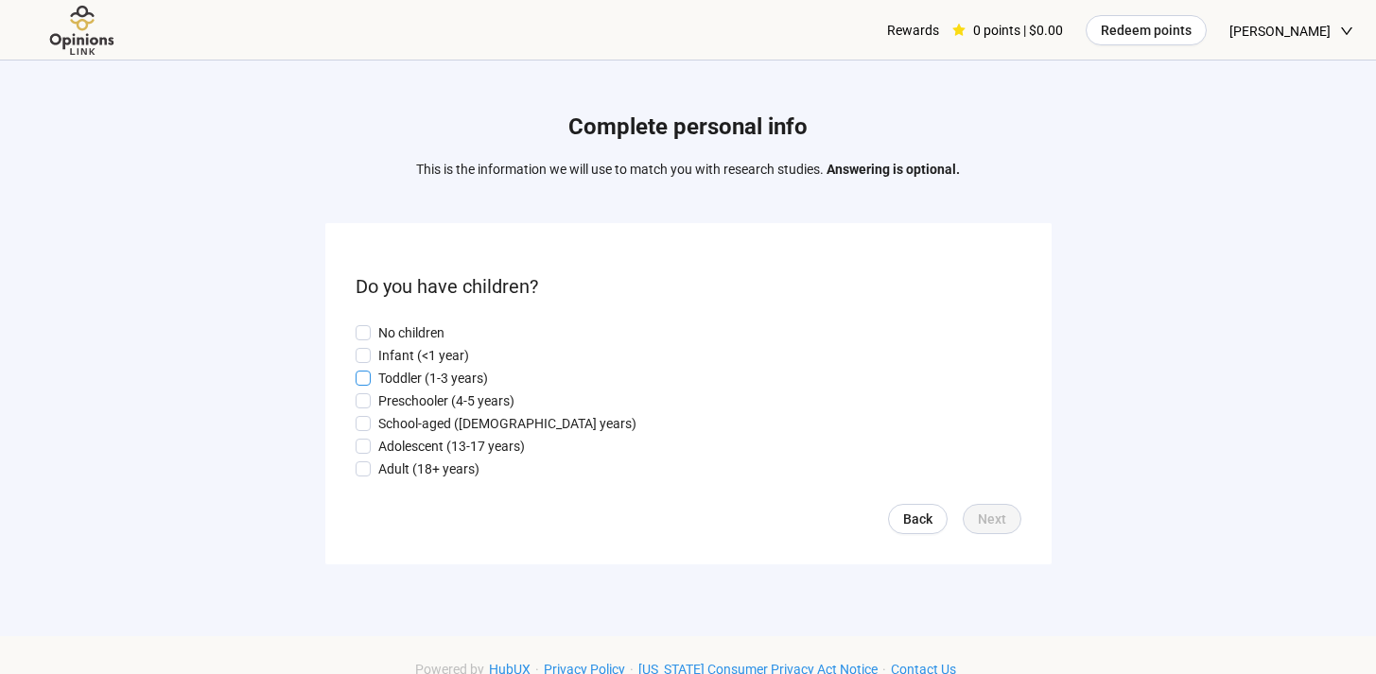
click at [435, 377] on p "Toddler (1-3 years)" at bounding box center [433, 378] width 110 height 21
click at [440, 424] on p "School-aged ([DEMOGRAPHIC_DATA] years)" at bounding box center [507, 423] width 258 height 21
click at [1013, 527] on button "Next" at bounding box center [992, 519] width 59 height 30
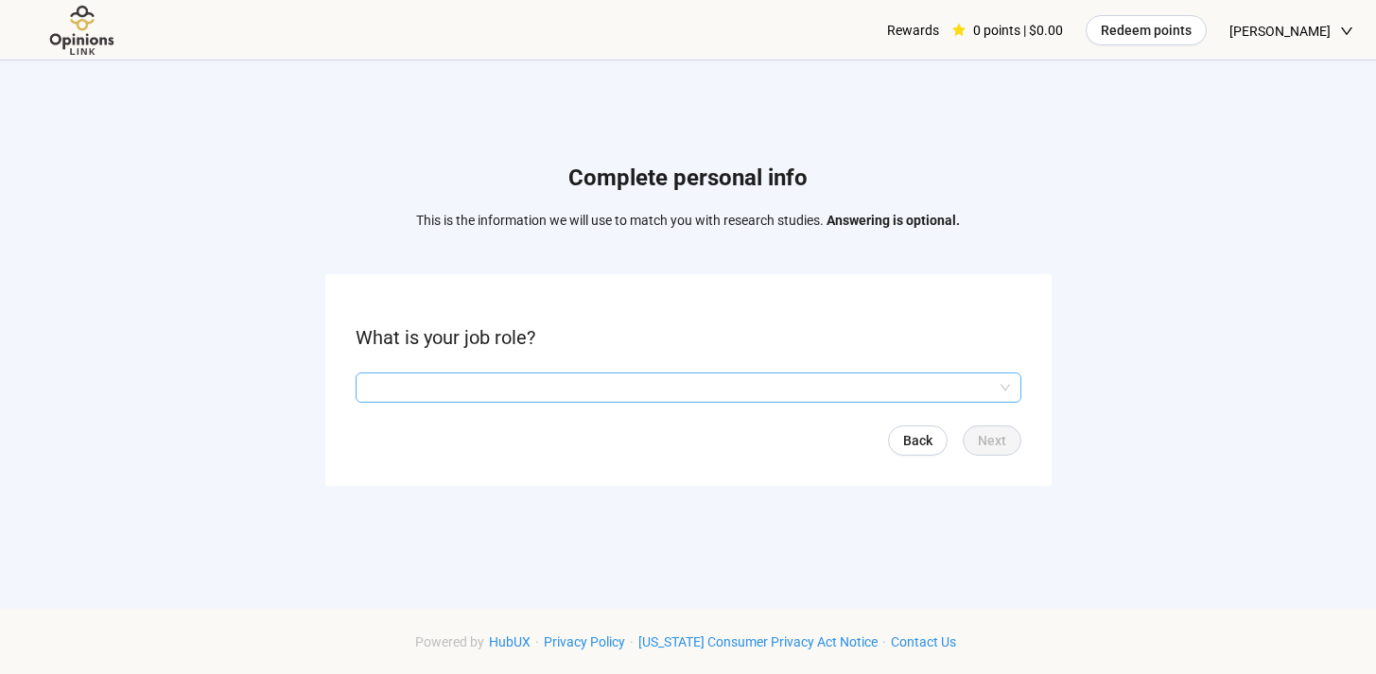
click at [698, 391] on input "search" at bounding box center [688, 388] width 643 height 28
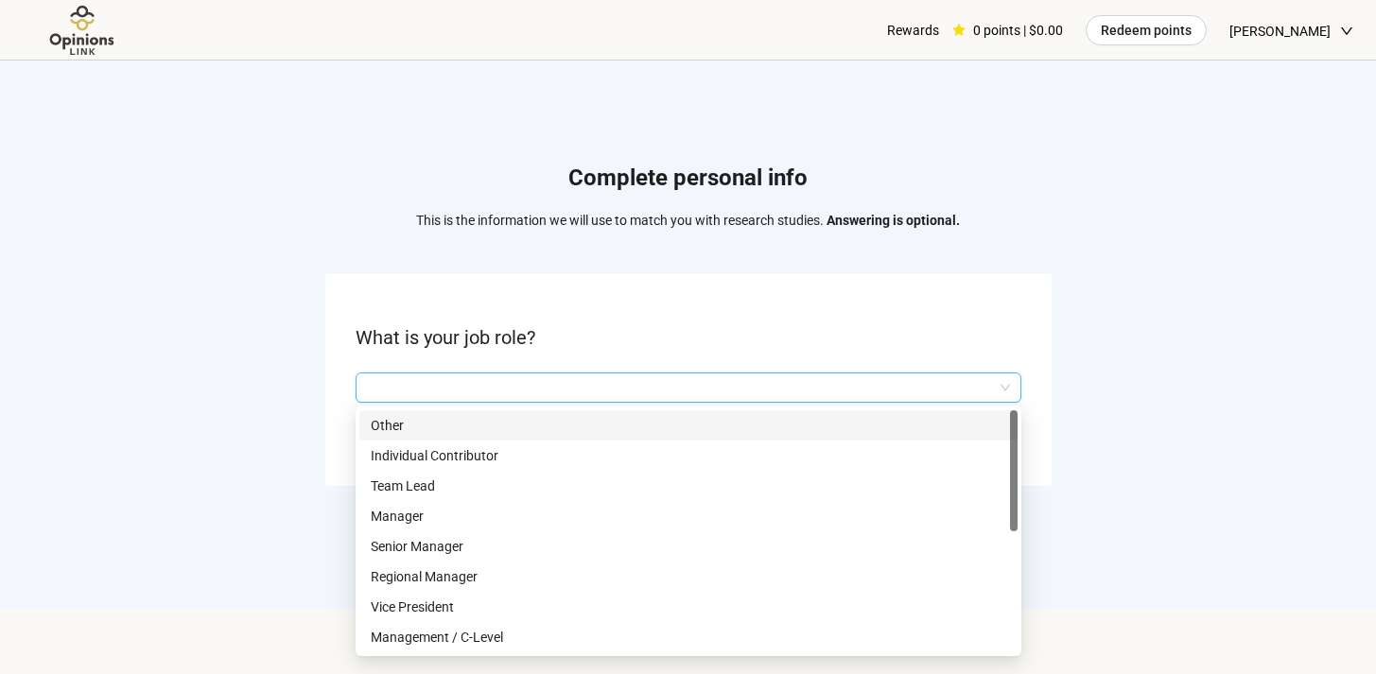
click at [528, 410] on div "Other" at bounding box center [688, 425] width 658 height 30
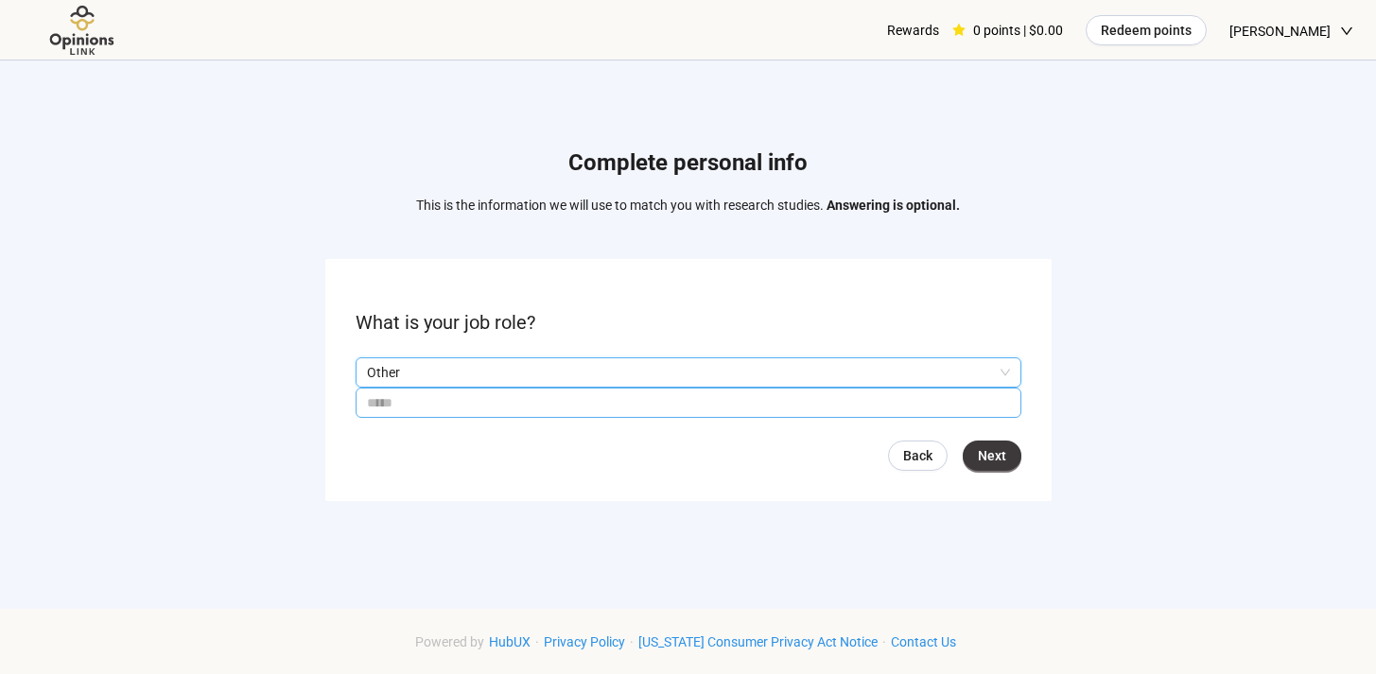
click at [814, 408] on input "text" at bounding box center [689, 403] width 666 height 30
type input "*********"
click at [1018, 454] on button "Next" at bounding box center [992, 456] width 59 height 30
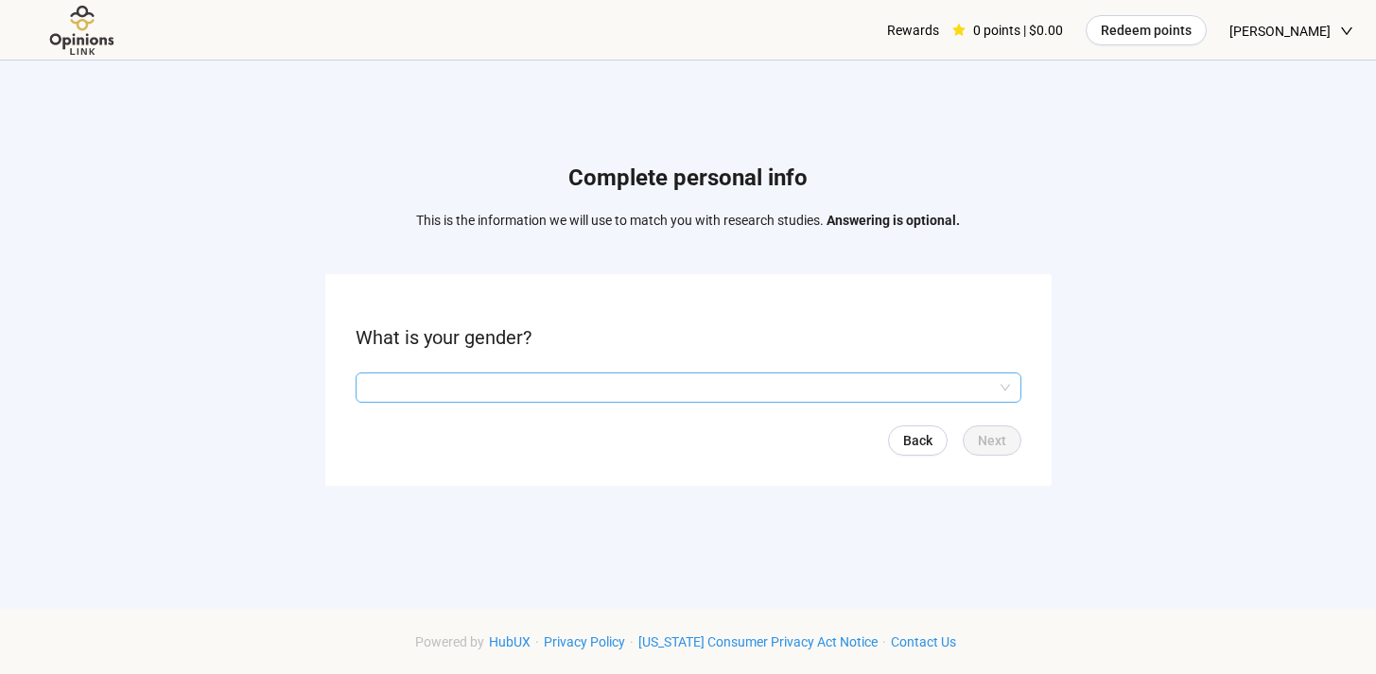
click at [917, 400] on input "search" at bounding box center [688, 388] width 643 height 28
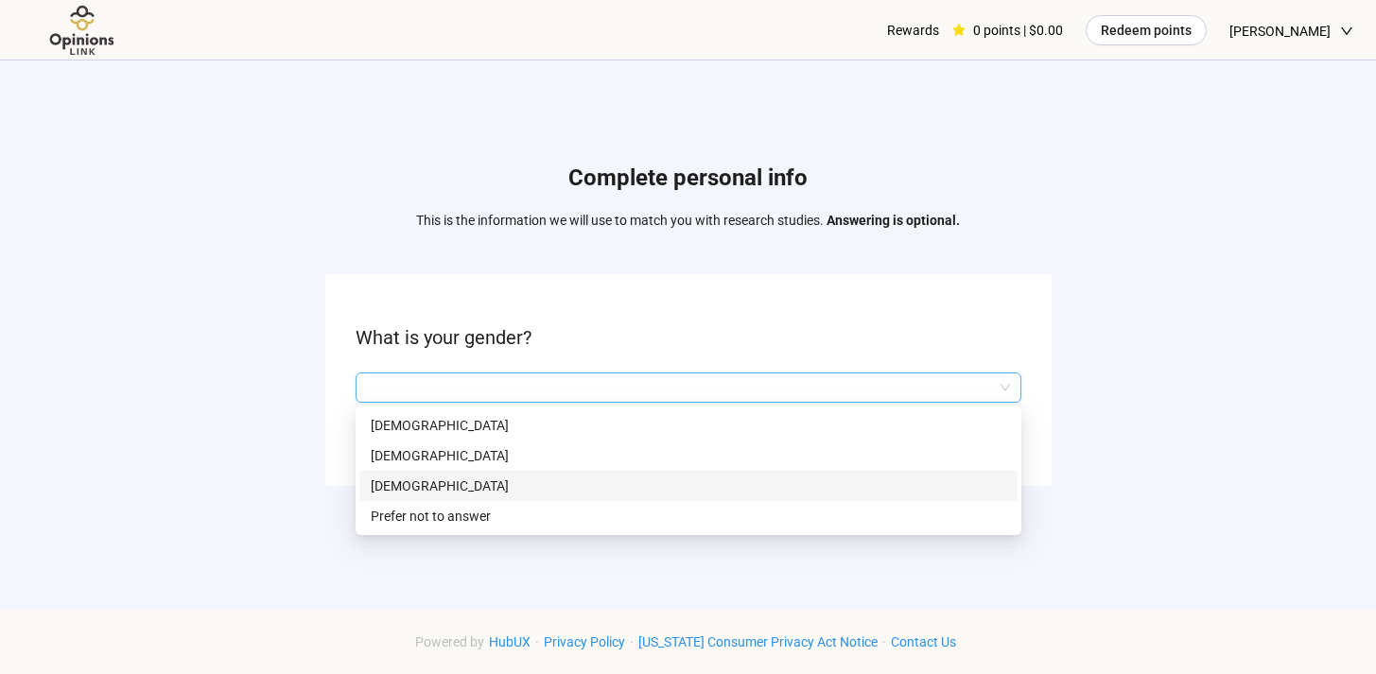
click at [696, 472] on div "[DEMOGRAPHIC_DATA]" at bounding box center [688, 486] width 658 height 30
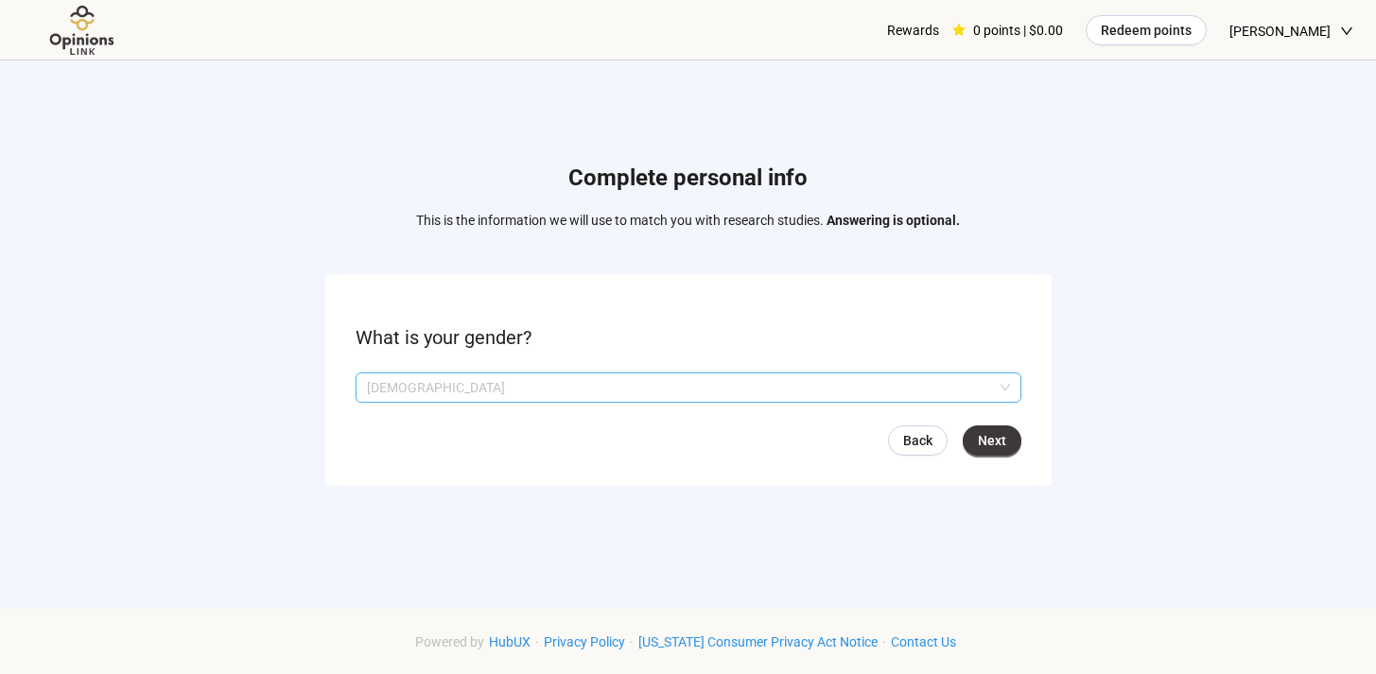
click at [650, 387] on p "[DEMOGRAPHIC_DATA]" at bounding box center [680, 388] width 626 height 28
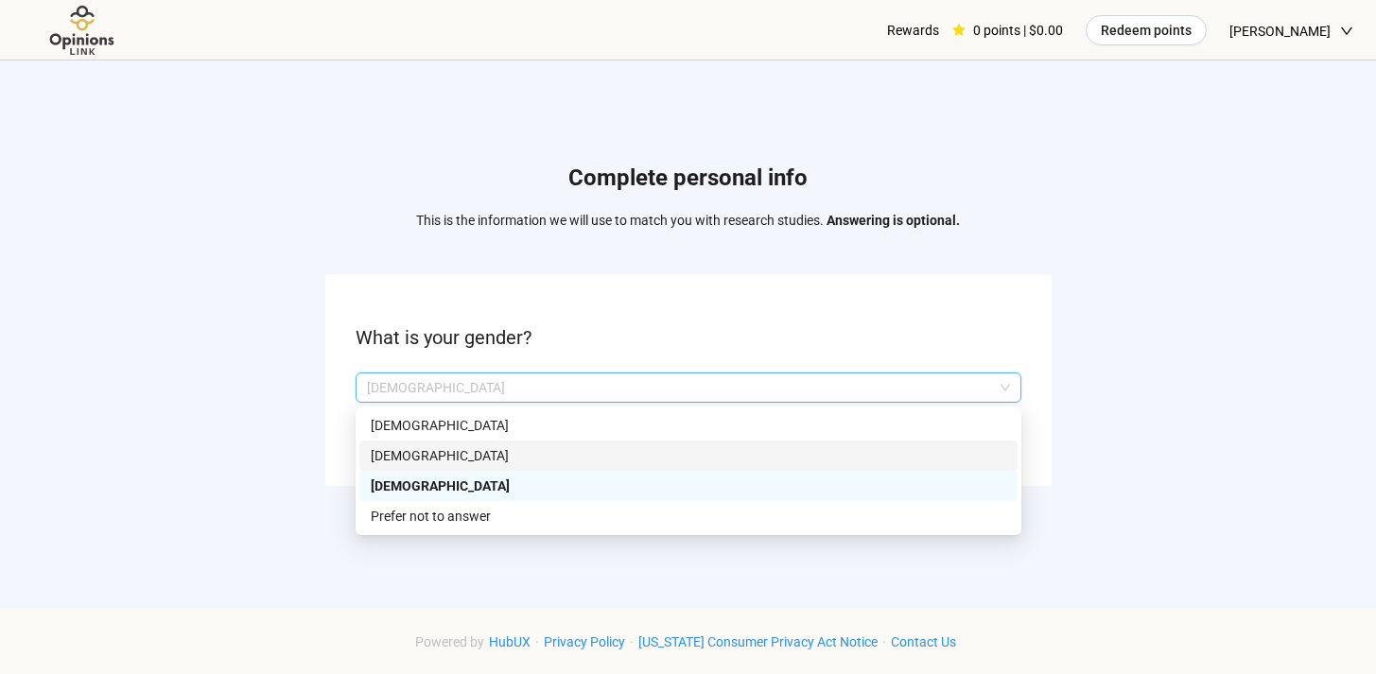
click at [637, 445] on p "[DEMOGRAPHIC_DATA]" at bounding box center [688, 455] width 635 height 21
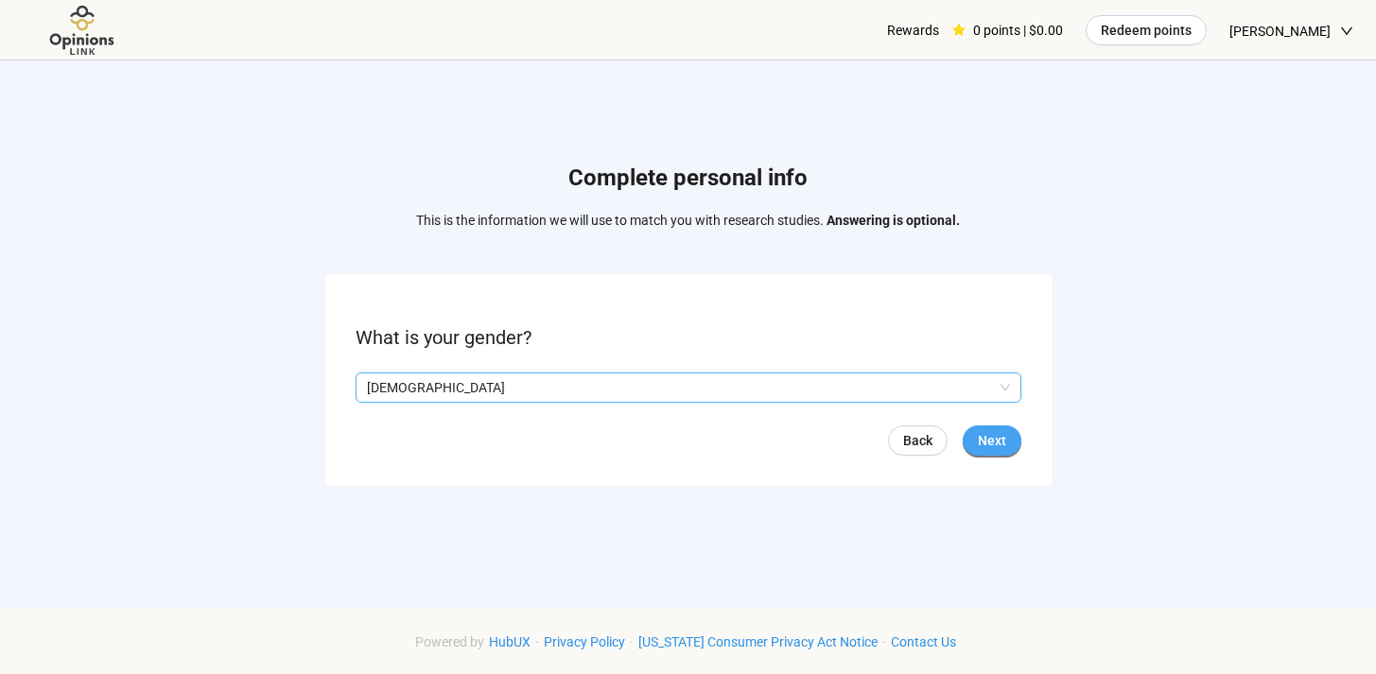
click at [986, 440] on span "Next" at bounding box center [992, 440] width 28 height 21
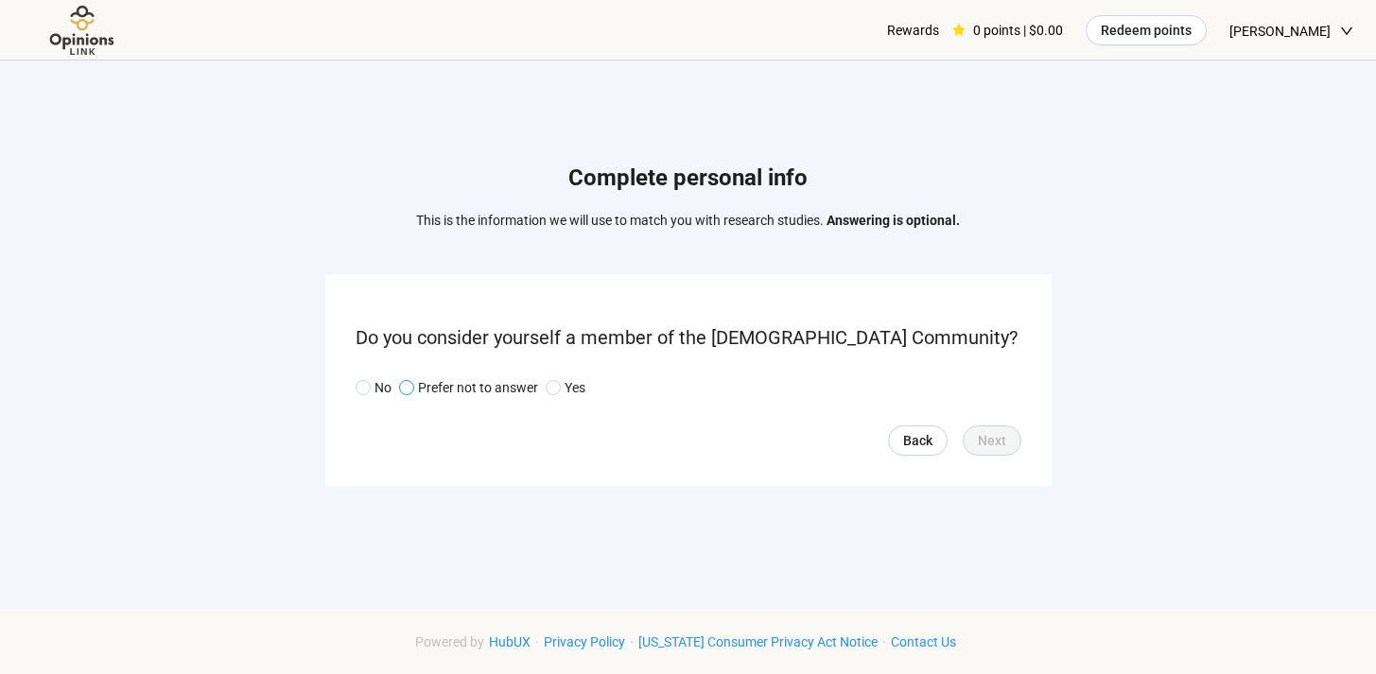
click at [509, 391] on p "Prefer not to answer" at bounding box center [478, 387] width 120 height 21
drag, startPoint x: 369, startPoint y: 391, endPoint x: 441, endPoint y: 413, distance: 75.1
click at [369, 391] on span at bounding box center [363, 387] width 15 height 15
click at [983, 443] on span "Next" at bounding box center [992, 440] width 28 height 21
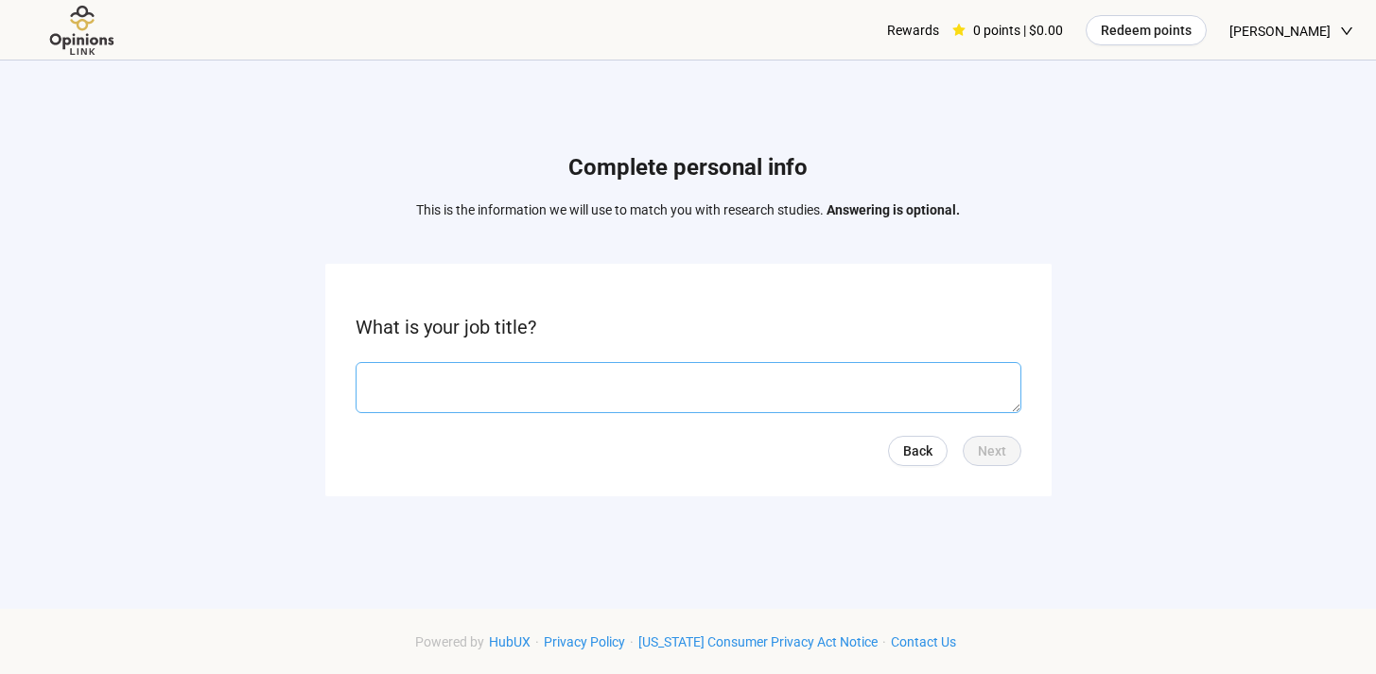
click at [565, 381] on textarea at bounding box center [689, 387] width 666 height 51
type textarea "*********"
click at [1004, 450] on span "Next" at bounding box center [992, 451] width 28 height 21
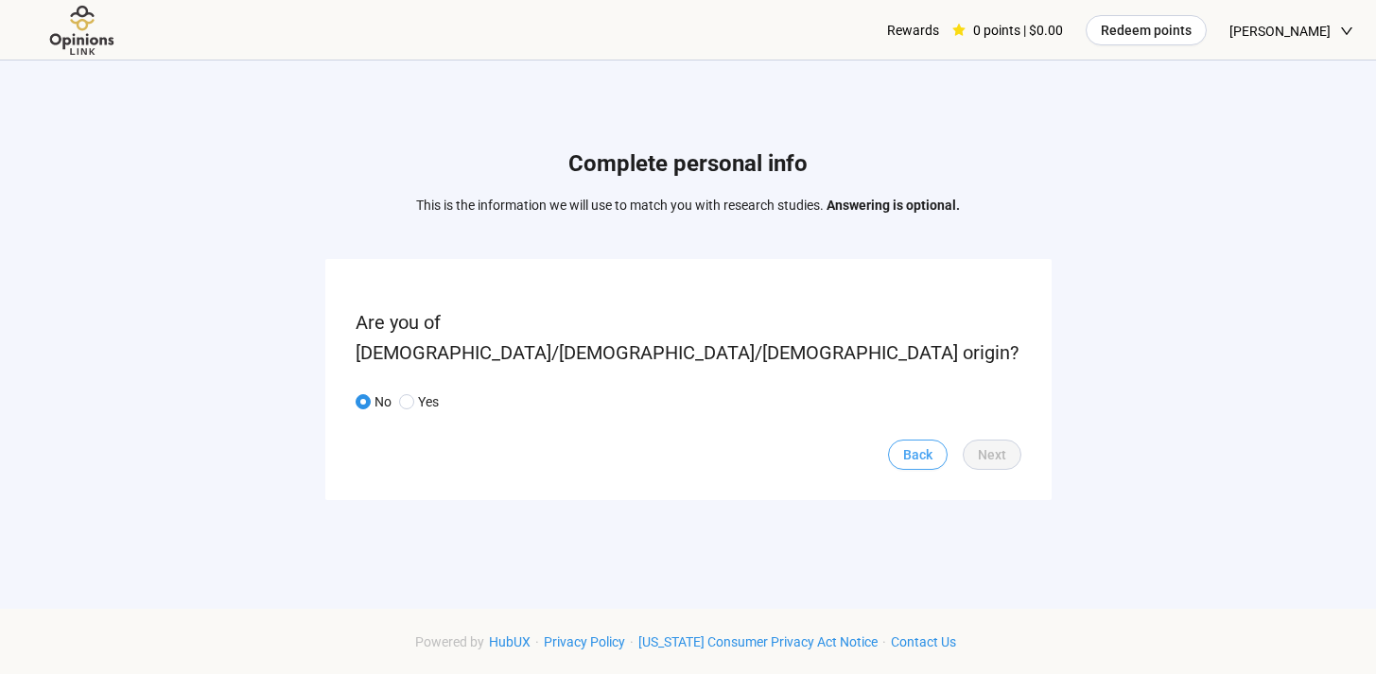
click at [928, 444] on span "Back" at bounding box center [917, 454] width 29 height 21
